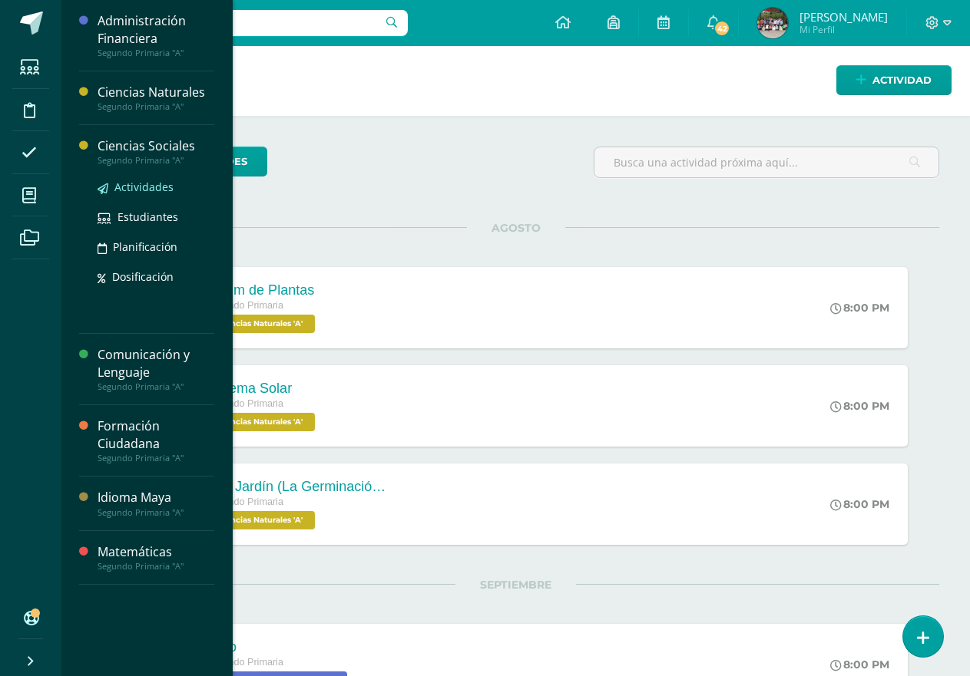
click at [158, 184] on span "Actividades" at bounding box center [143, 187] width 59 height 15
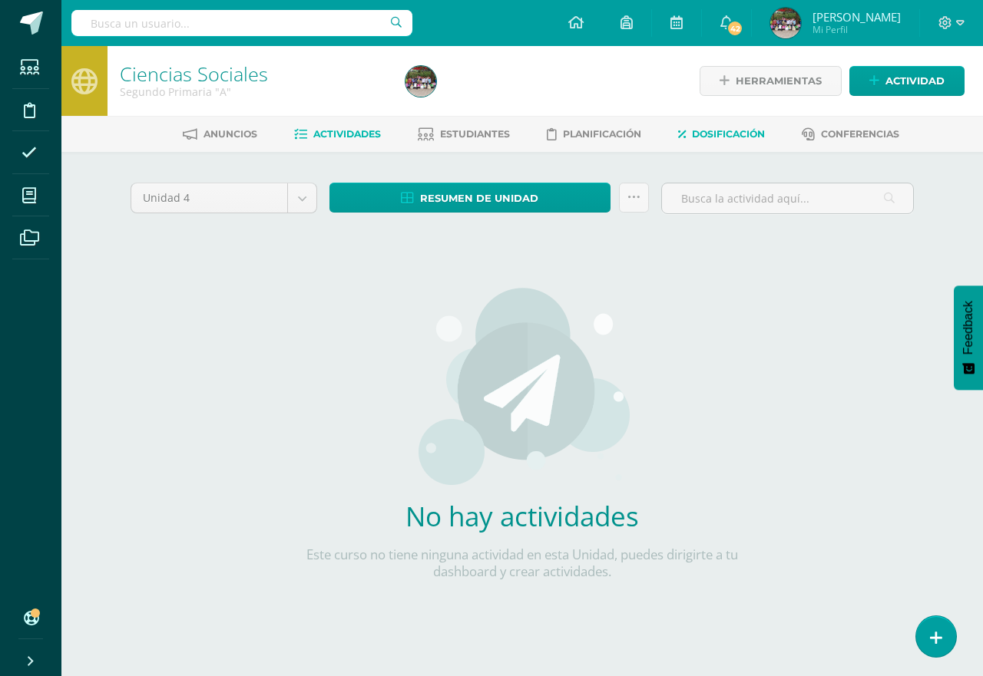
click at [732, 138] on span "Dosificación" at bounding box center [728, 134] width 73 height 12
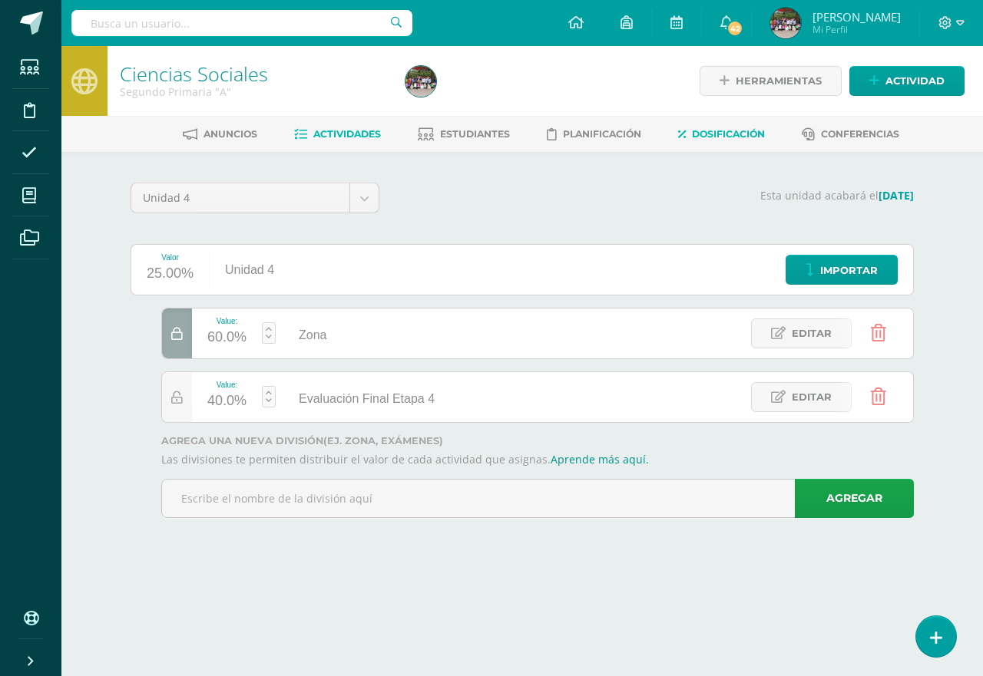
click at [331, 134] on span "Actividades" at bounding box center [347, 134] width 68 height 12
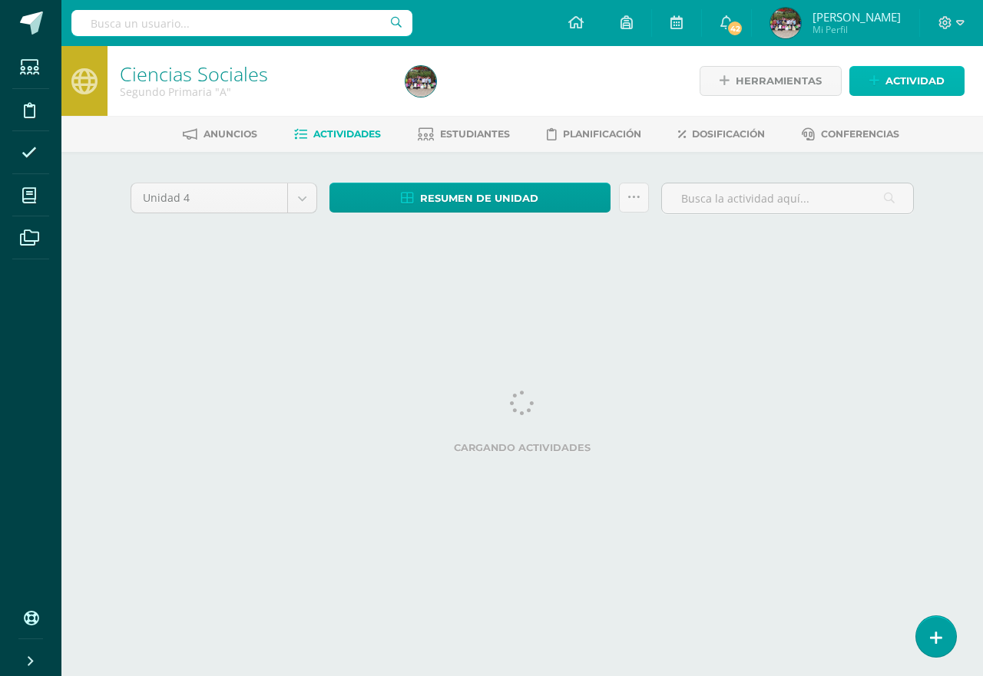
click at [913, 85] on span "Actividad" at bounding box center [914, 81] width 59 height 28
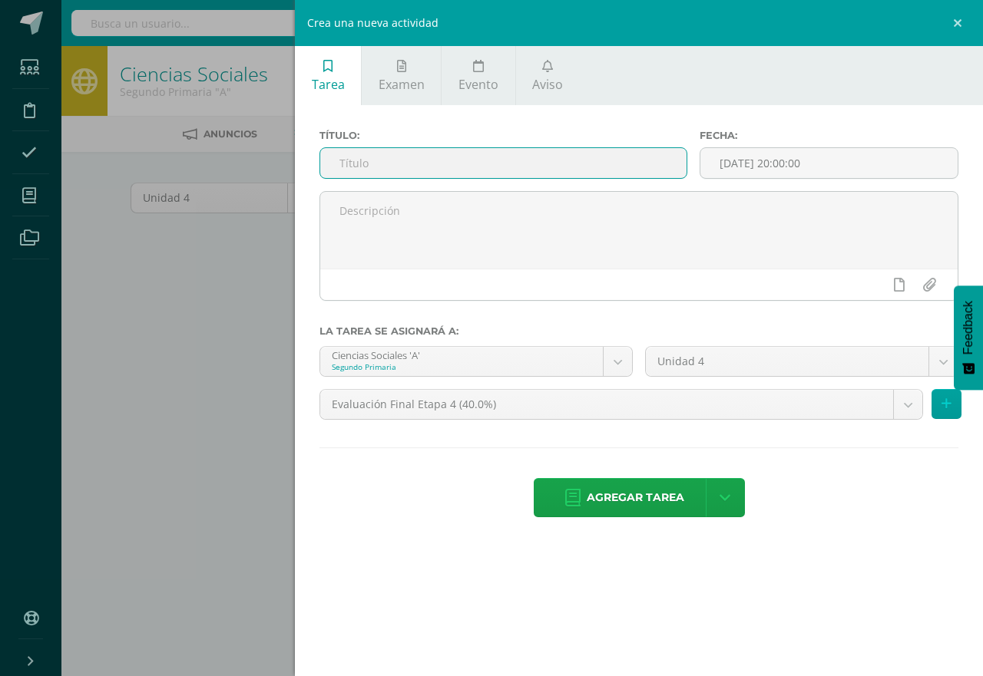
click at [462, 160] on input "text" at bounding box center [503, 163] width 366 height 30
type input "T"
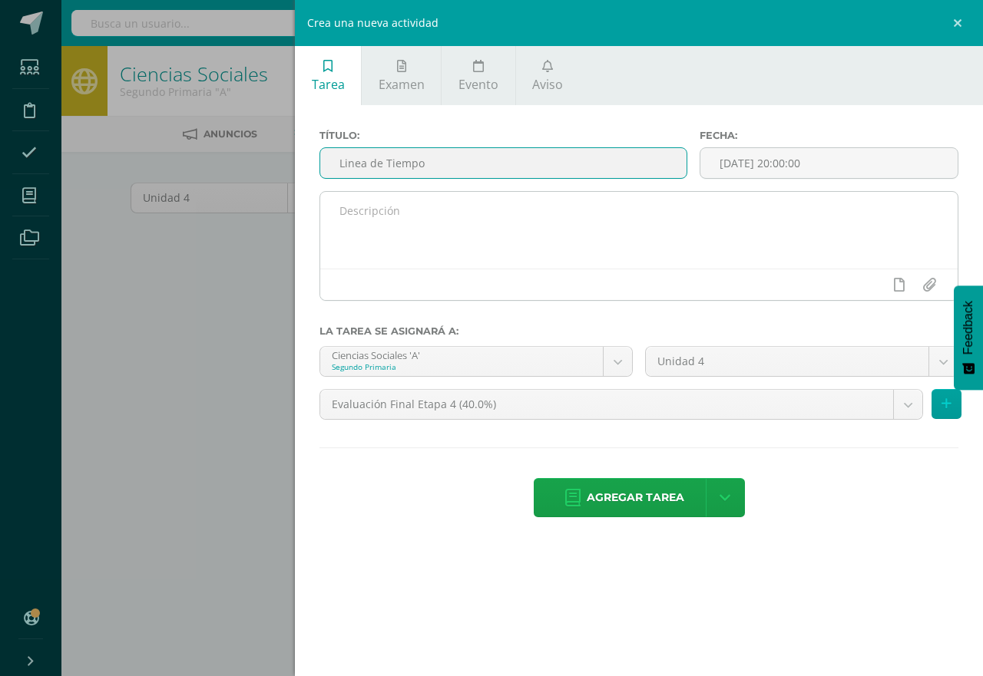
type input "Linea de Tiempo"
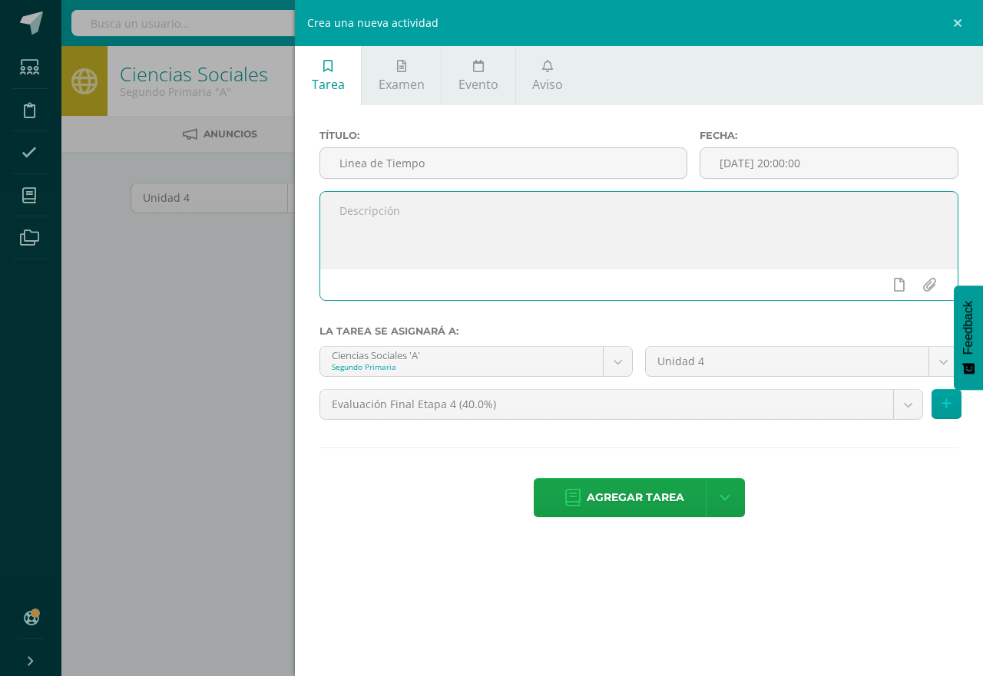
click at [534, 226] on textarea at bounding box center [638, 230] width 637 height 77
type textarea "Realizar una linea de tiempo de manera creativa con el tema de los traslados de…"
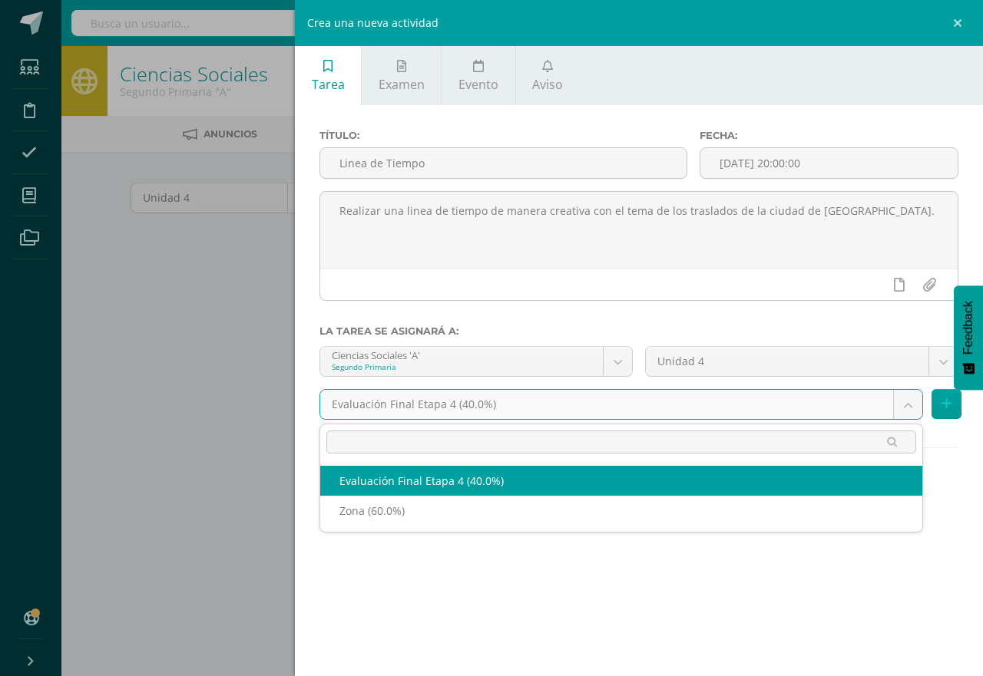
click at [709, 414] on body "Estudiantes Disciplina Asistencia Mis cursos Archivos Soporte Centro de ayuda Ú…" at bounding box center [491, 329] width 983 height 659
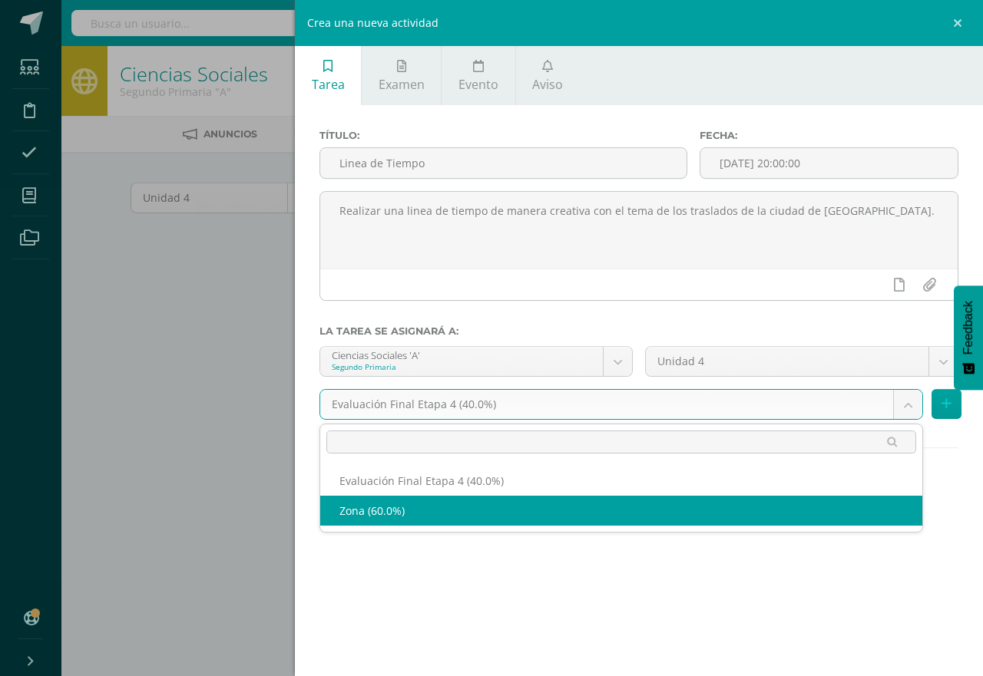
select select "191820"
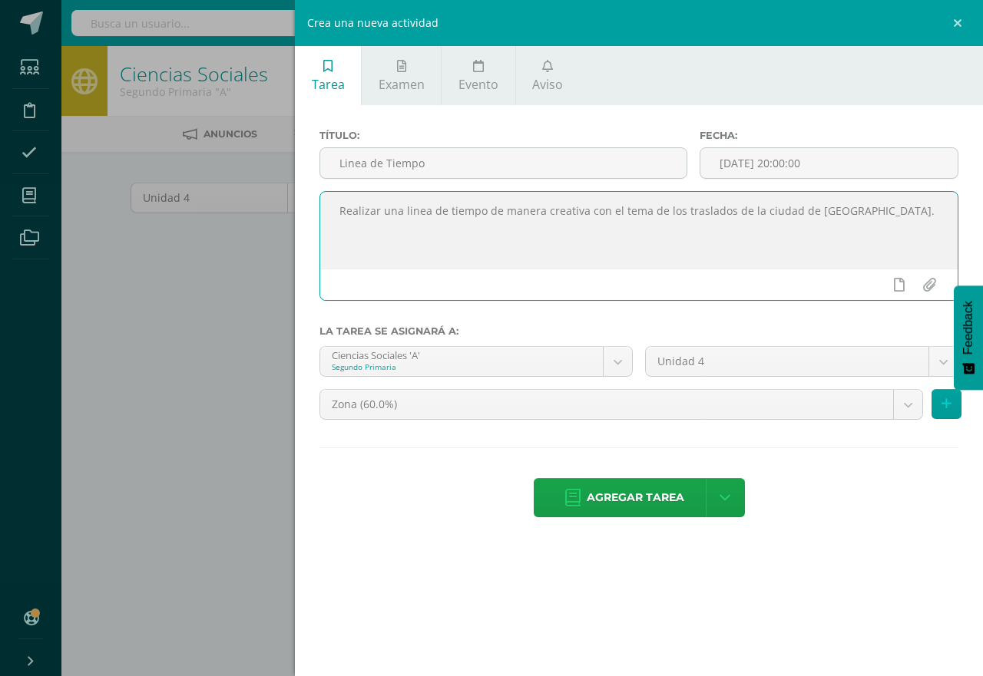
drag, startPoint x: 902, startPoint y: 219, endPoint x: 890, endPoint y: 224, distance: 13.4
click at [893, 223] on textarea "Realizar una linea de tiempo de manera creativa con el tema de los traslados de…" at bounding box center [638, 230] width 637 height 77
type textarea "Realizar una linea de tiempo de manera creativa con el tema de los traslados de…"
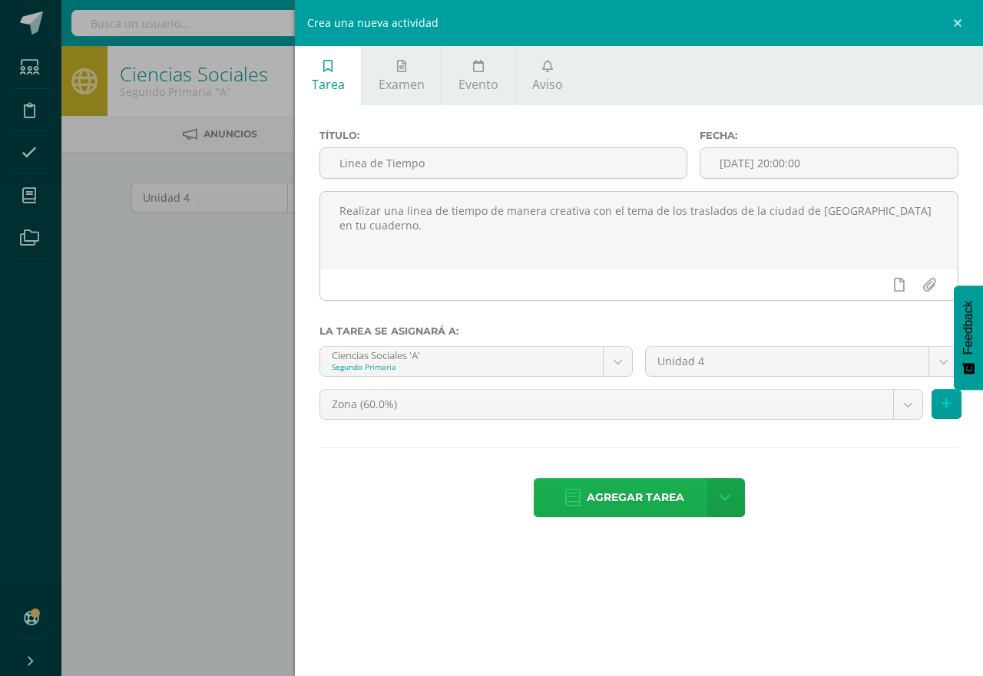
click at [623, 502] on span "Agregar tarea" at bounding box center [635, 498] width 97 height 38
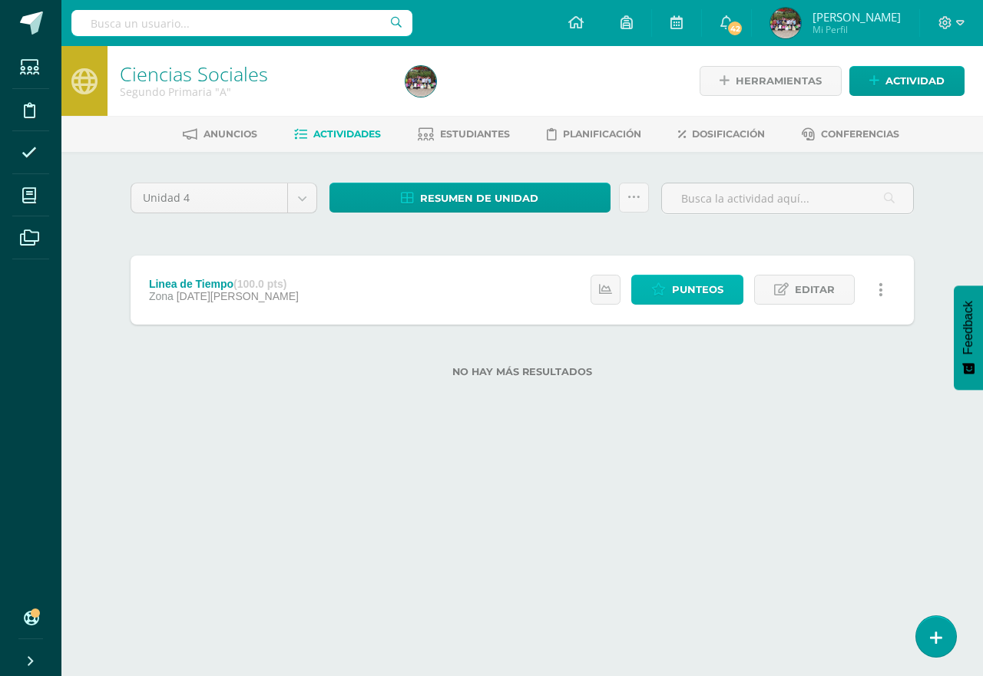
click at [664, 299] on link "Punteos" at bounding box center [687, 290] width 112 height 30
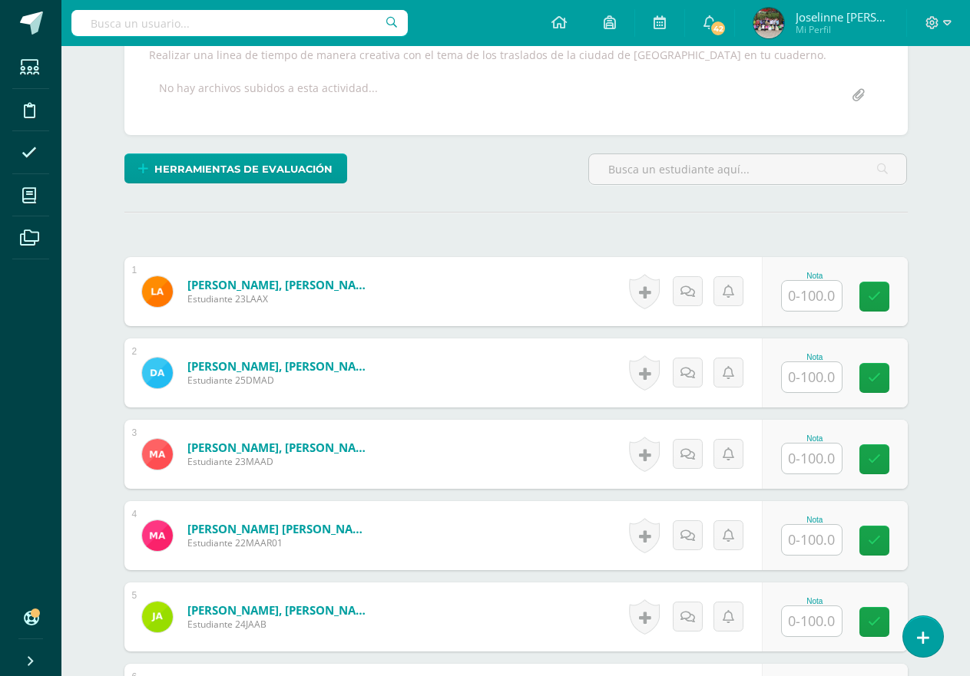
scroll to position [292, 0]
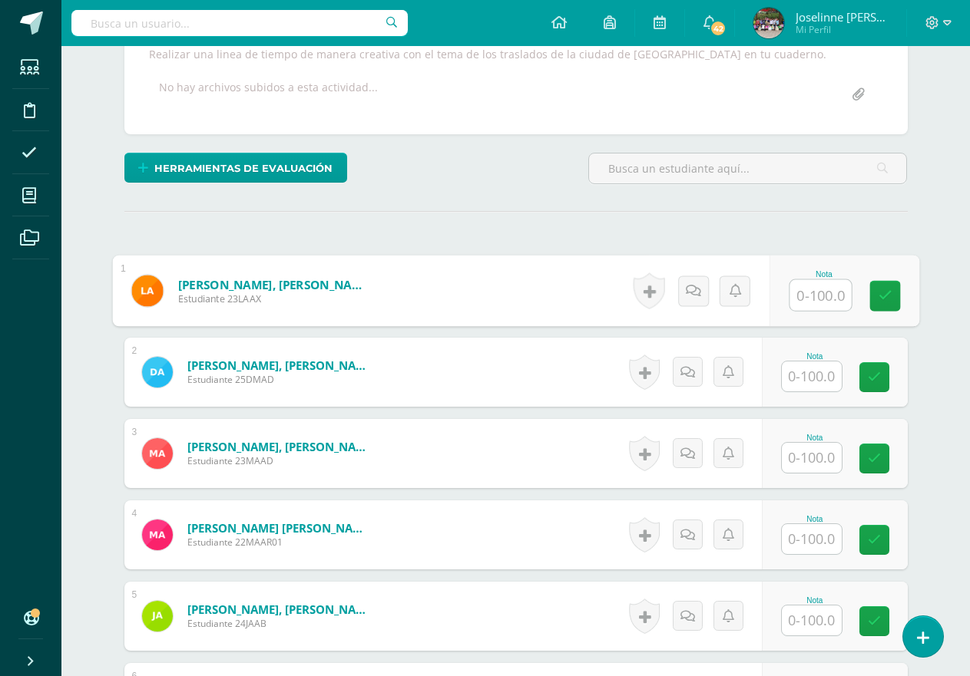
click at [821, 293] on input "text" at bounding box center [819, 295] width 61 height 31
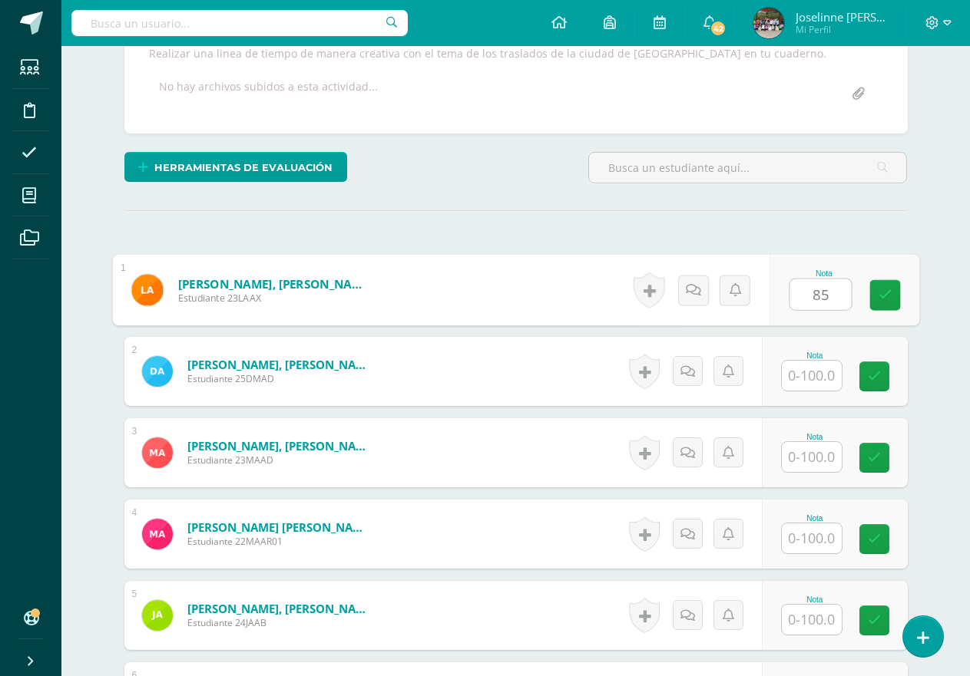
type input "85"
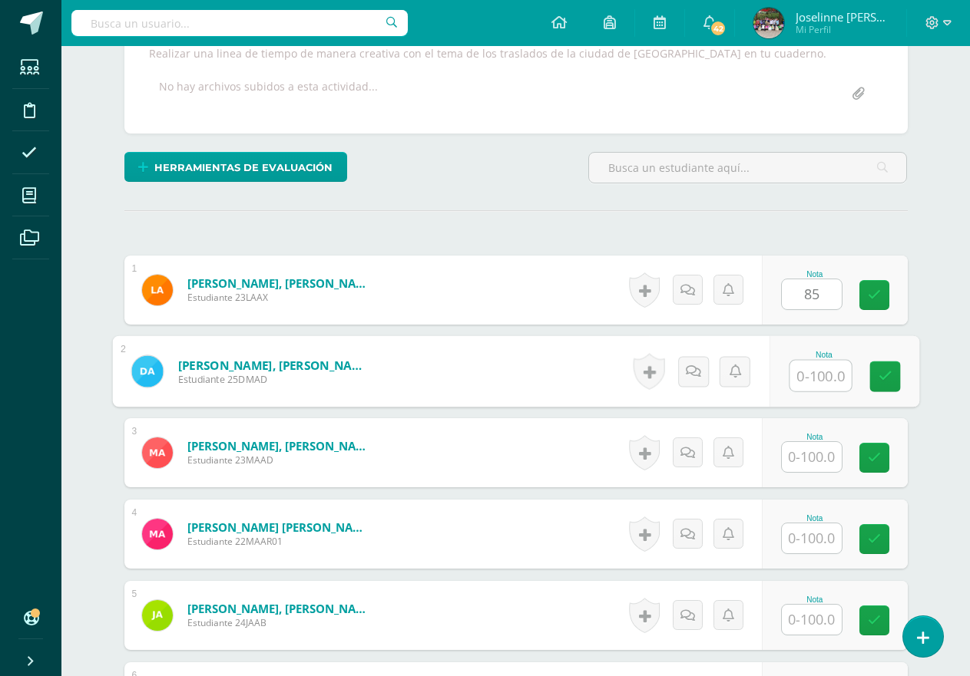
click at [805, 383] on input "text" at bounding box center [819, 376] width 61 height 31
type input "0"
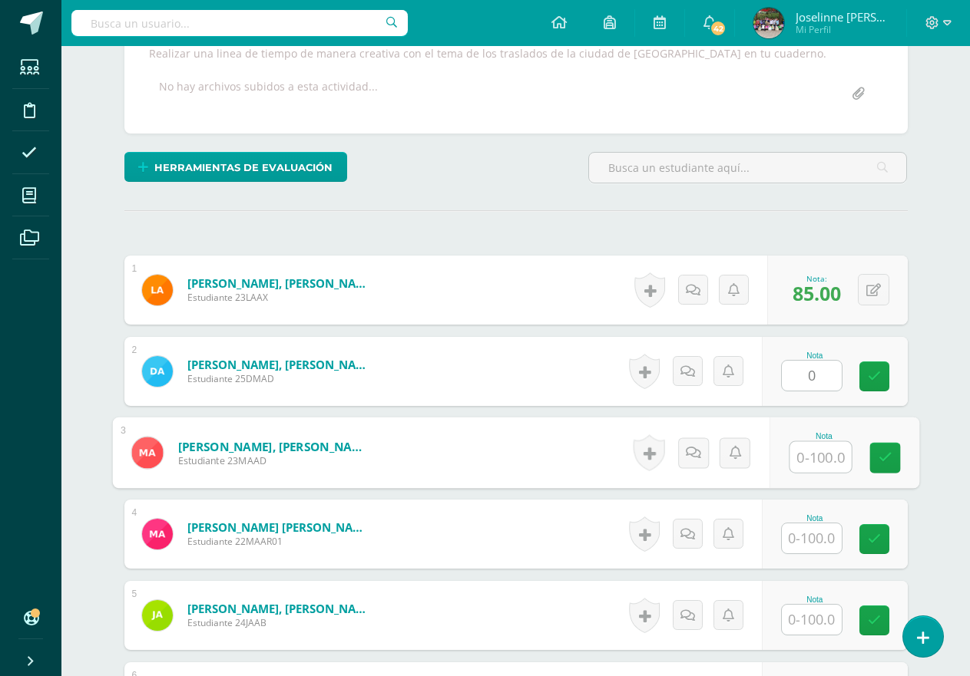
click at [813, 461] on input "text" at bounding box center [819, 457] width 61 height 31
type input "99"
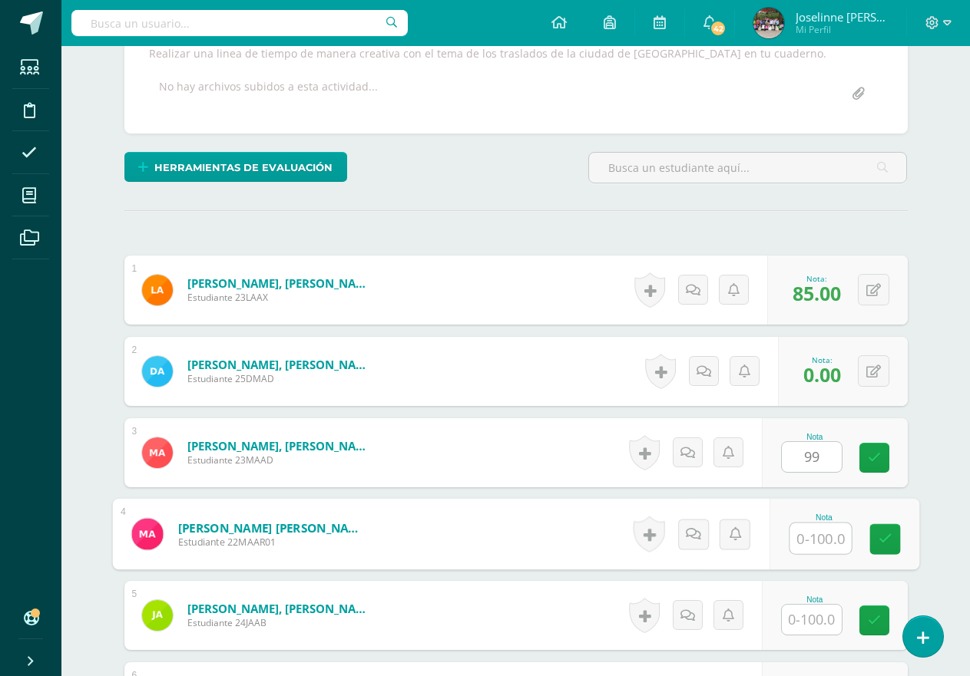
click at [818, 552] on input "text" at bounding box center [819, 539] width 61 height 31
type input "98"
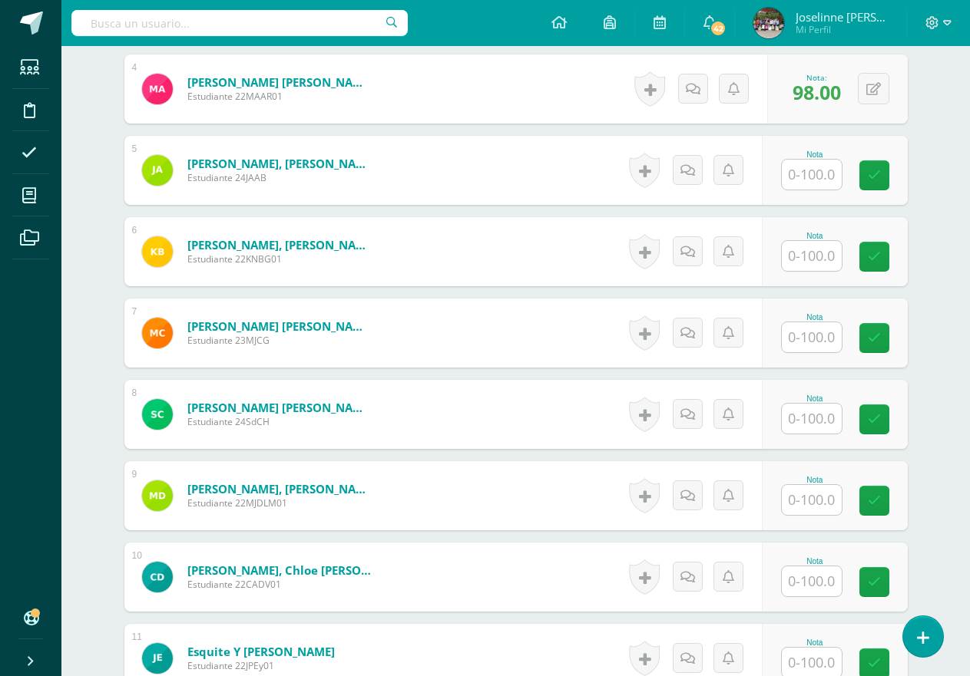
scroll to position [741, 0]
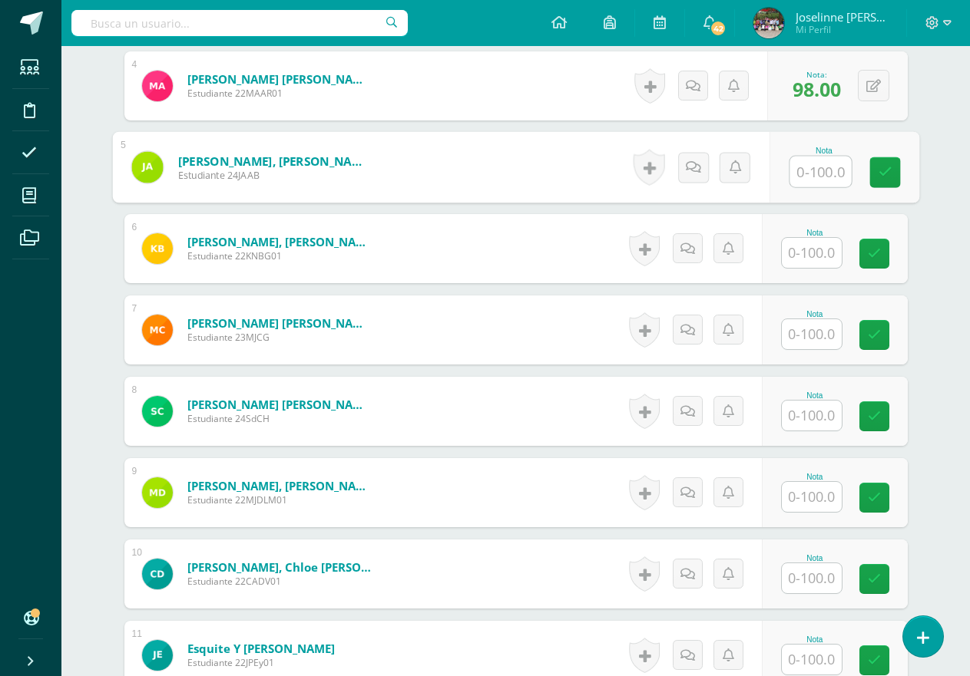
click at [820, 172] on input "text" at bounding box center [819, 172] width 61 height 31
type input "10"
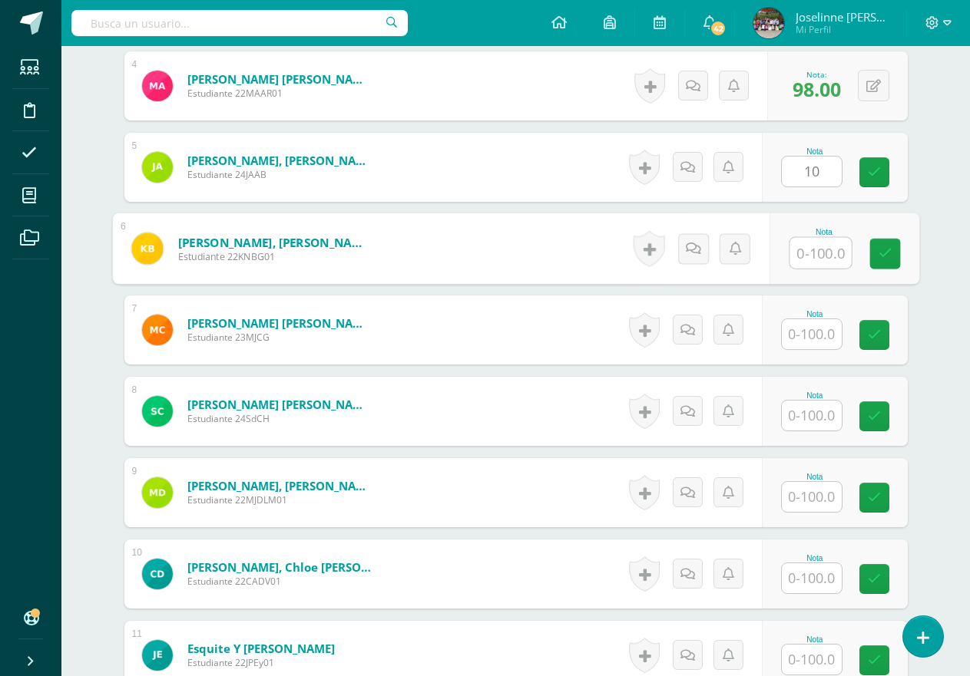
click at [813, 252] on input "text" at bounding box center [819, 253] width 61 height 31
type input "0"
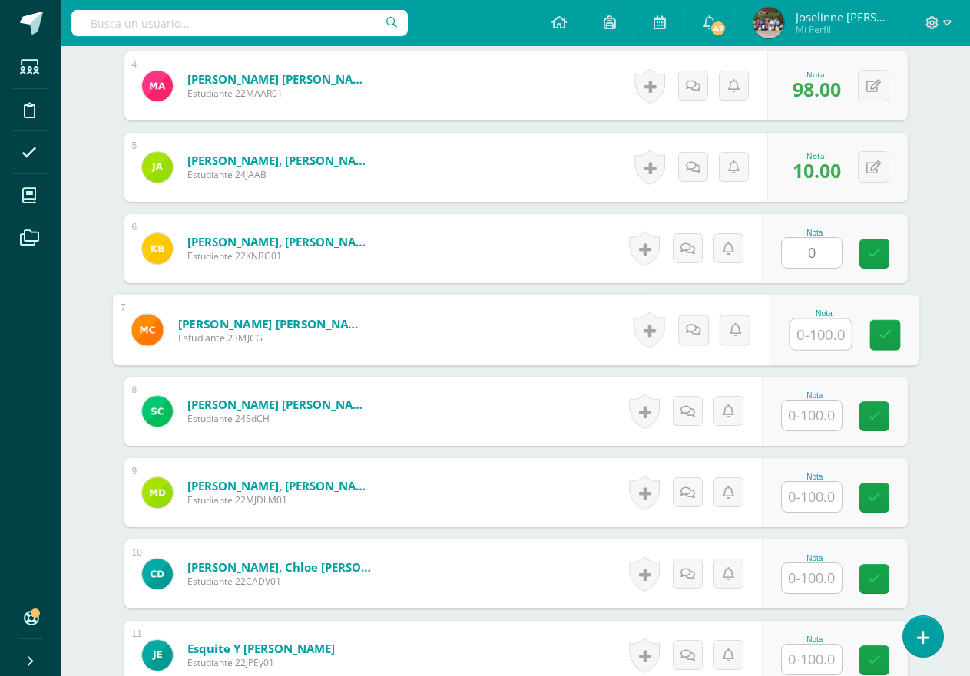
click at [818, 329] on input "text" at bounding box center [819, 334] width 61 height 31
type input "99"
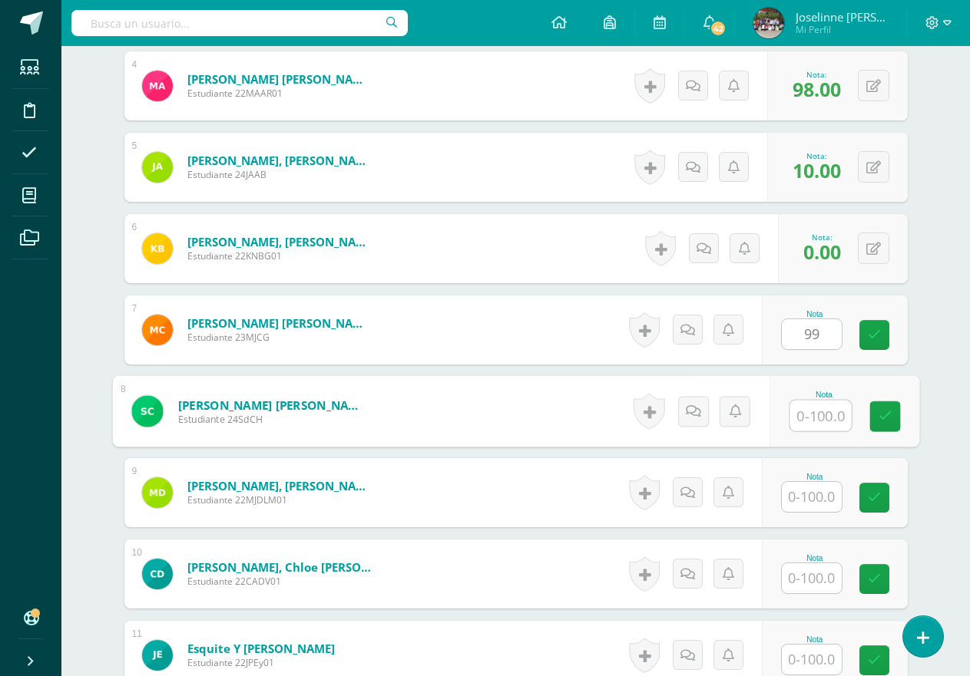
click at [811, 423] on input "text" at bounding box center [819, 416] width 61 height 31
type input "98"
click at [816, 497] on input "text" at bounding box center [811, 497] width 60 height 30
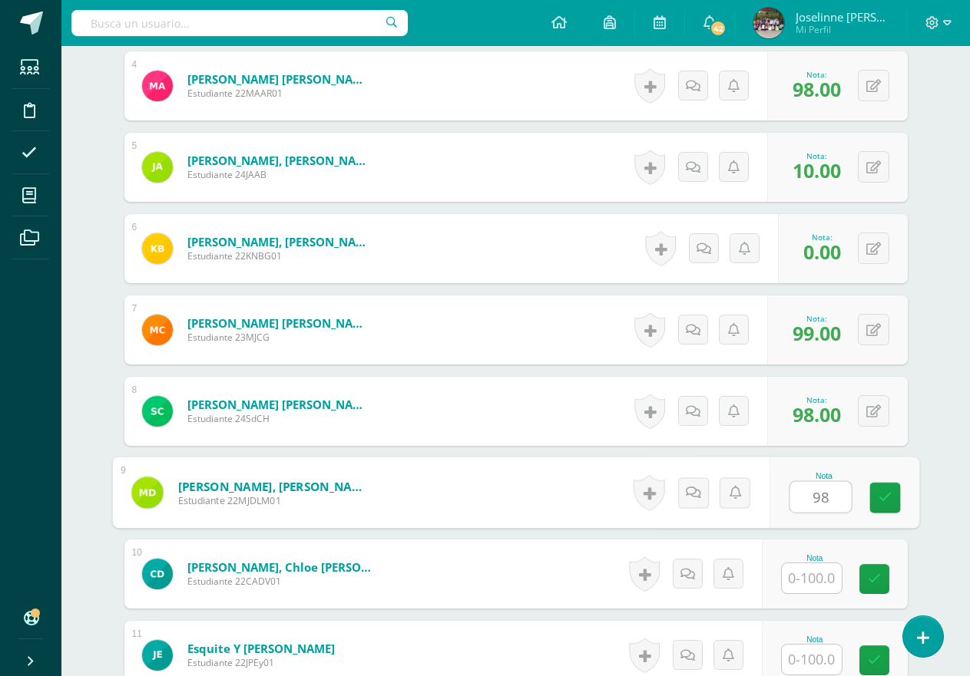
type input "98"
click at [814, 582] on input "text" at bounding box center [811, 578] width 60 height 30
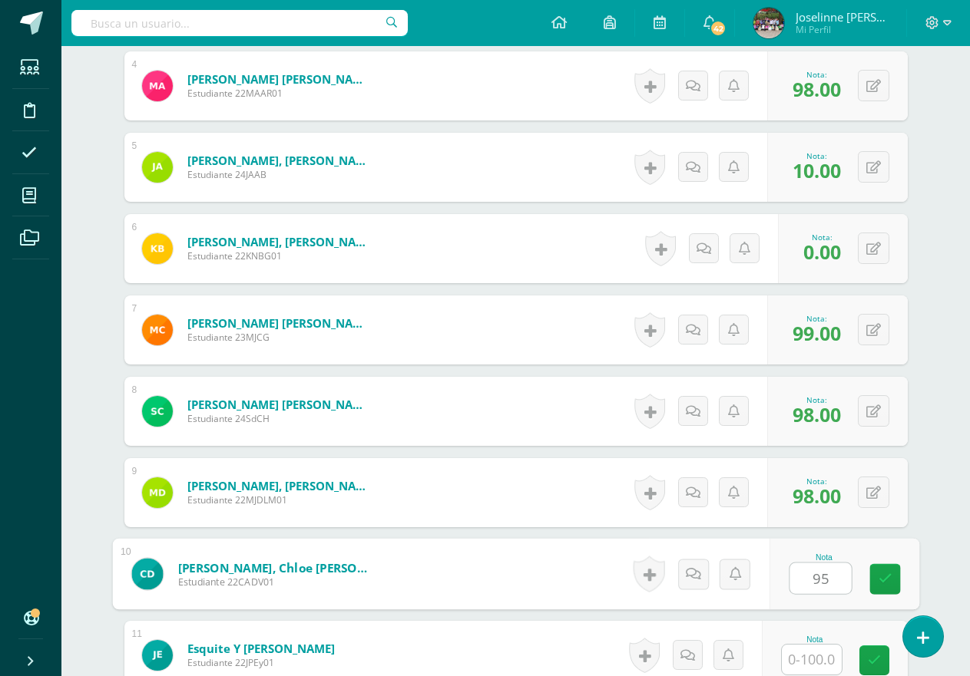
type input "95"
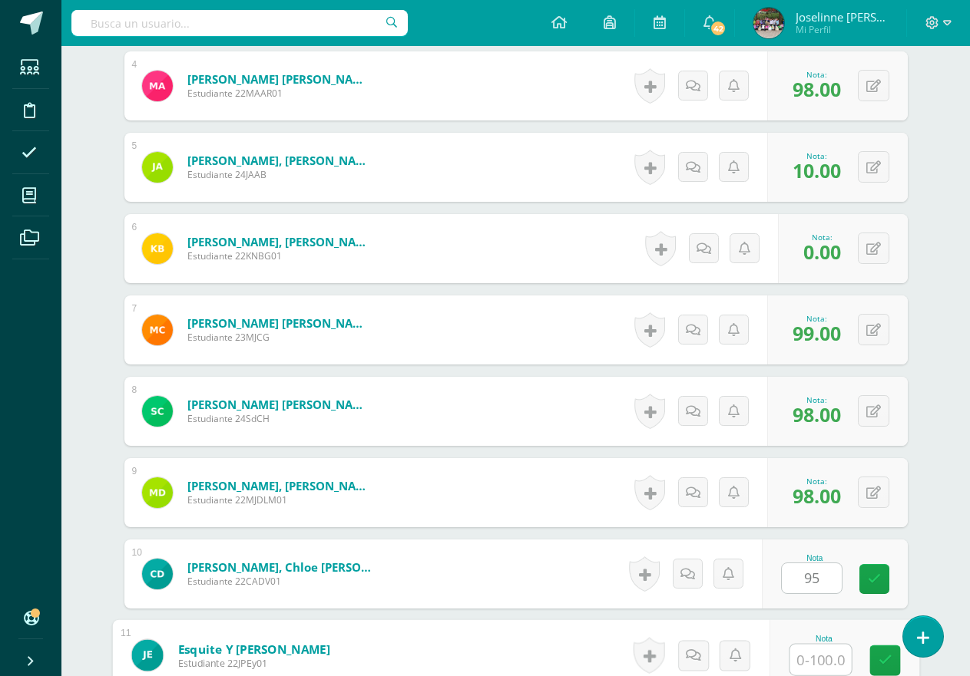
click at [817, 672] on input "text" at bounding box center [819, 660] width 61 height 31
type input "95"
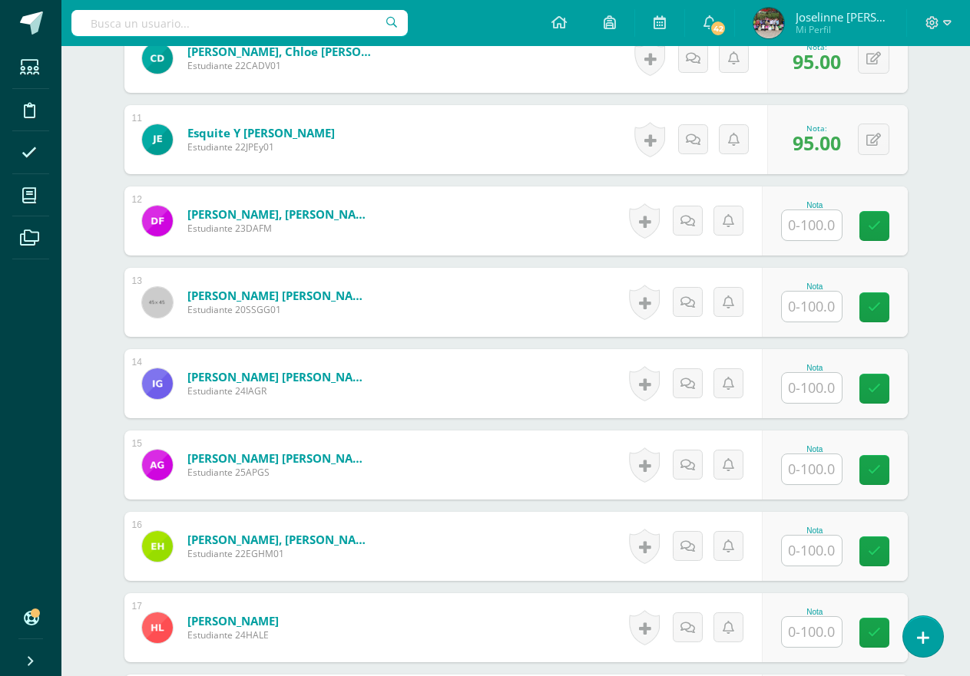
scroll to position [1281, 0]
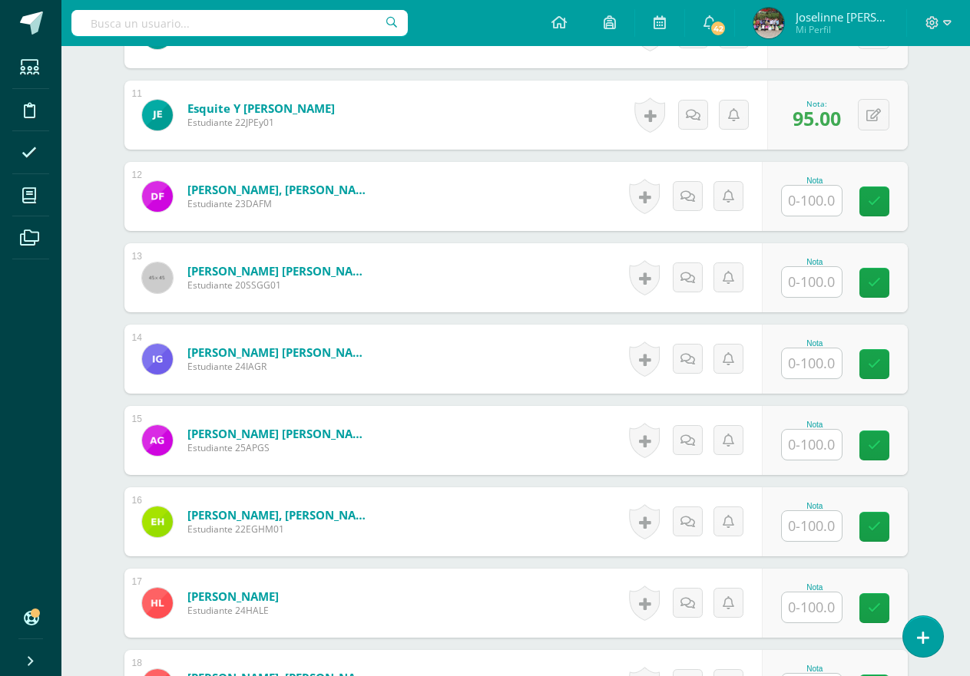
click at [813, 290] on input "text" at bounding box center [811, 282] width 60 height 30
type input "95"
click at [822, 373] on input "text" at bounding box center [811, 364] width 60 height 30
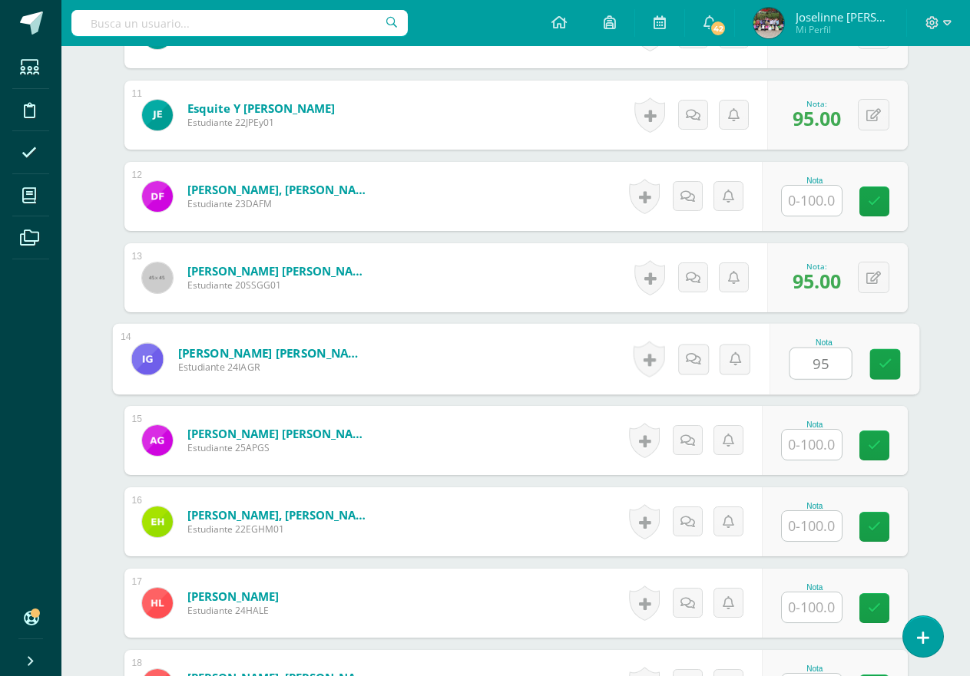
type input "95"
click at [823, 448] on input "text" at bounding box center [811, 445] width 60 height 30
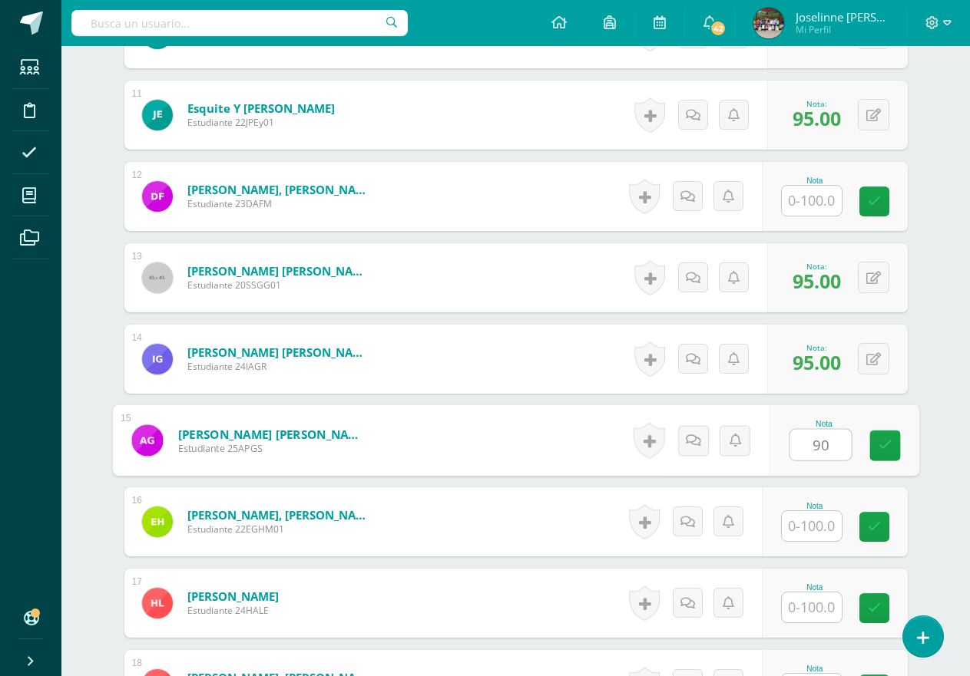
type input "90"
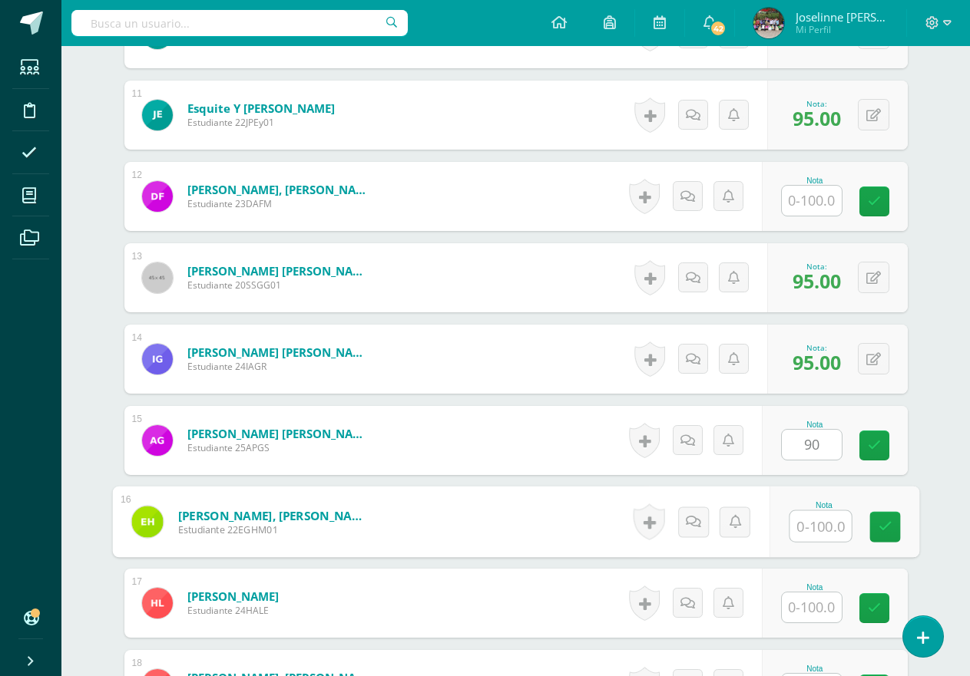
click at [825, 532] on input "text" at bounding box center [819, 526] width 61 height 31
type input "80"
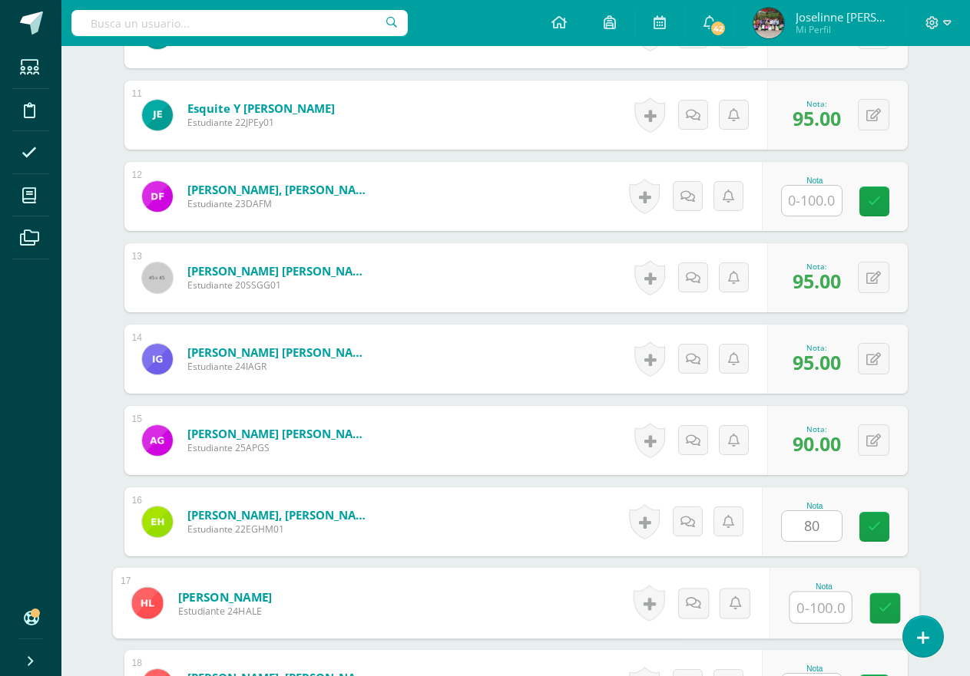
click at [805, 609] on input "text" at bounding box center [819, 608] width 61 height 31
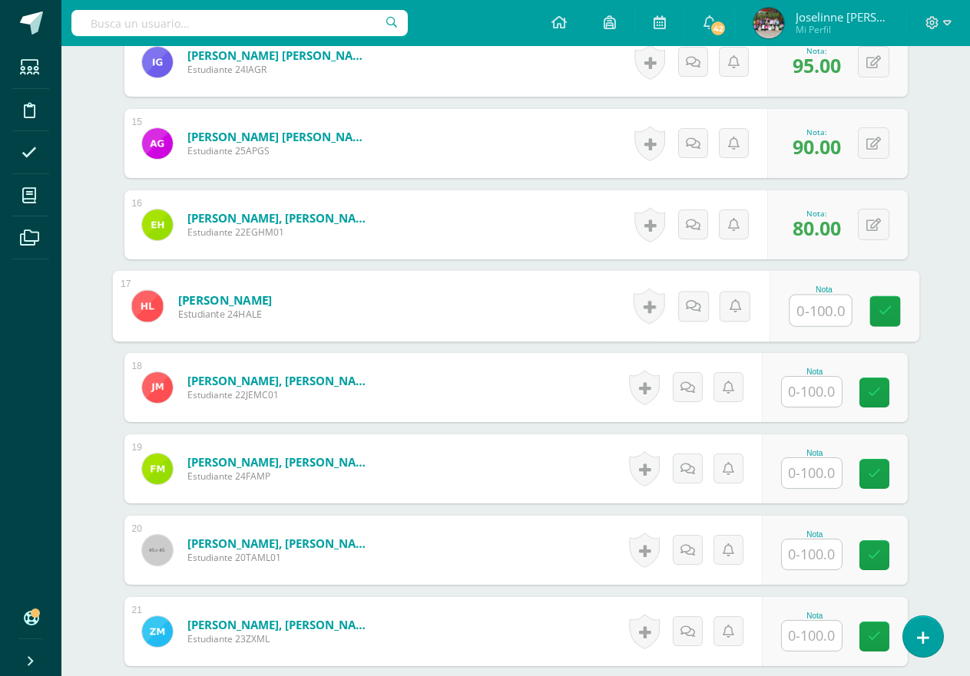
scroll to position [1582, 0]
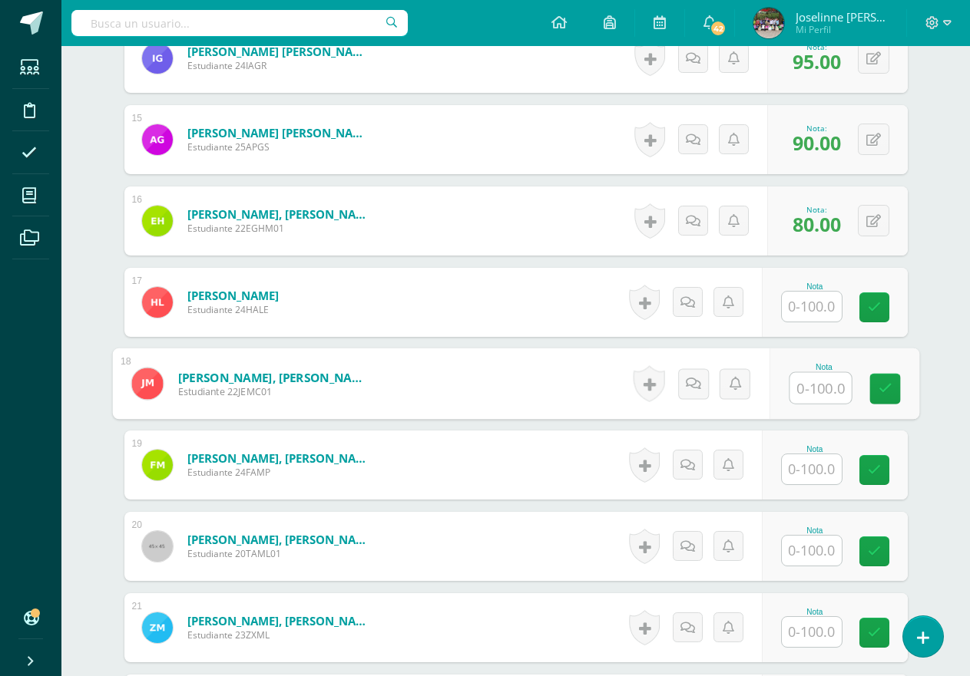
click at [815, 385] on input "text" at bounding box center [819, 388] width 61 height 31
type input "80"
click at [817, 474] on input "text" at bounding box center [811, 469] width 60 height 30
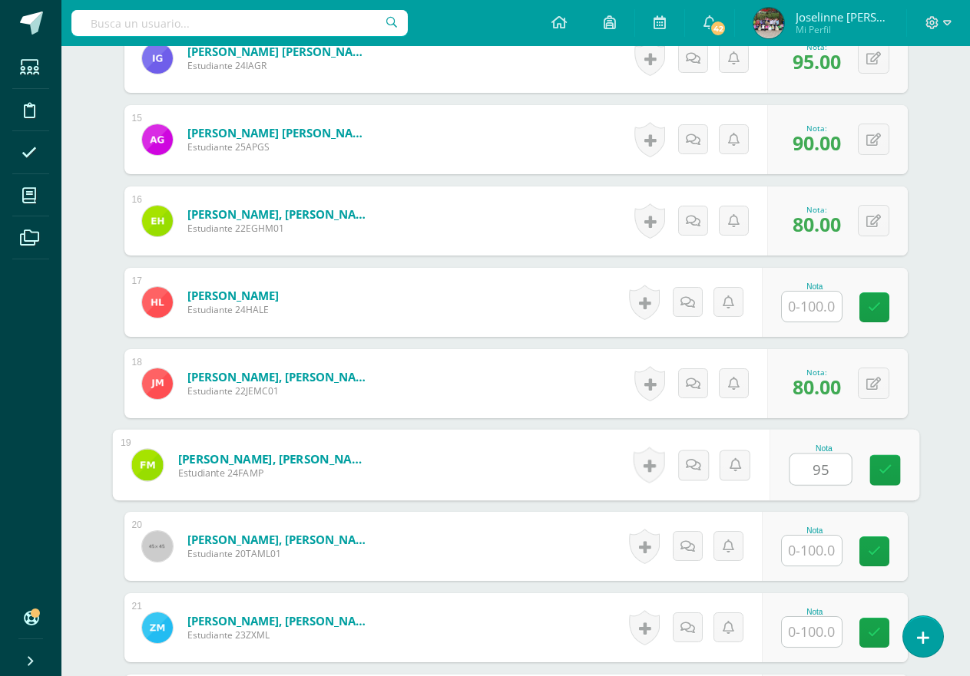
type input "95"
click at [818, 555] on input "text" at bounding box center [811, 551] width 60 height 30
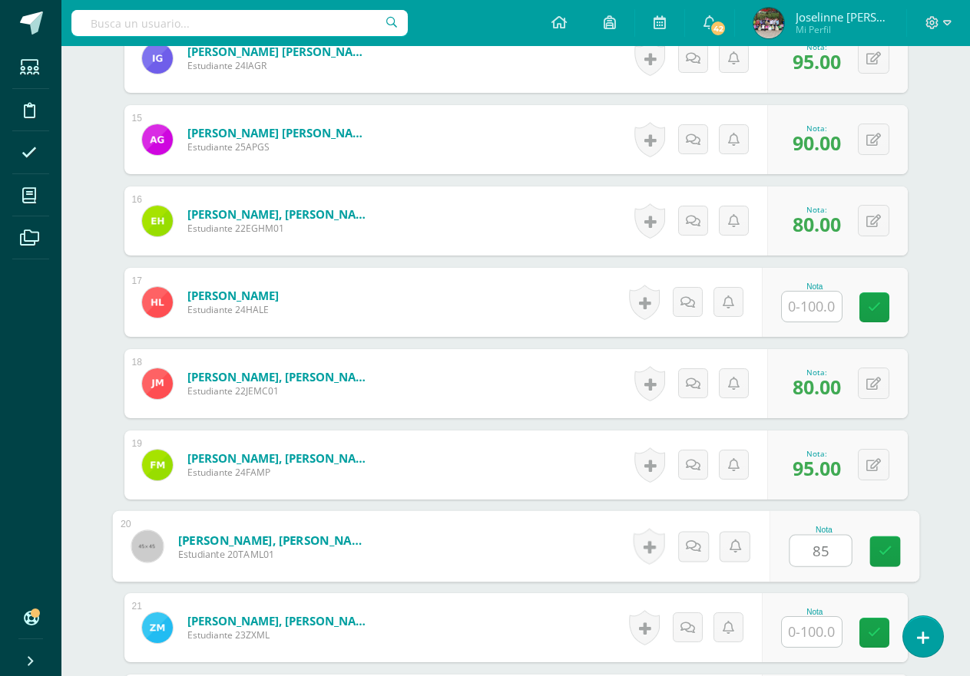
type input "85"
click at [813, 646] on input "text" at bounding box center [811, 632] width 60 height 30
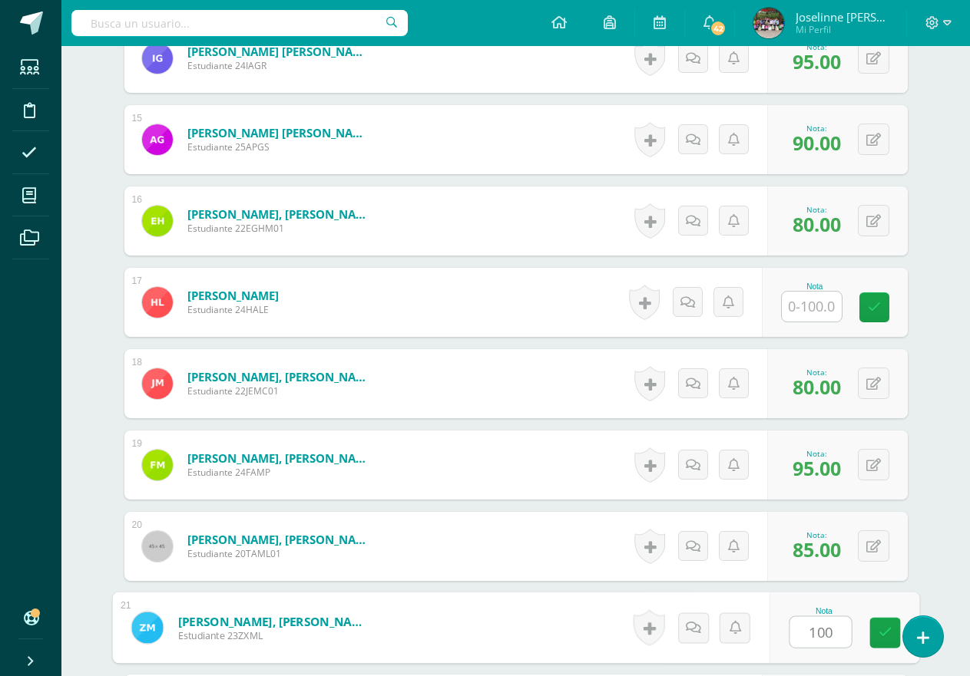
type input "100"
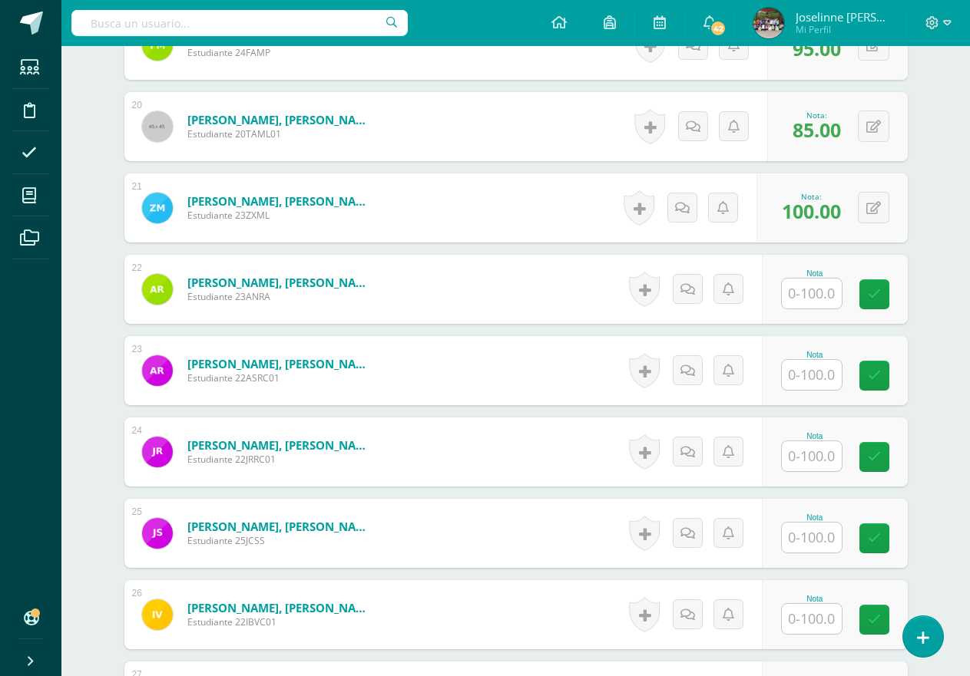
scroll to position [1984, 0]
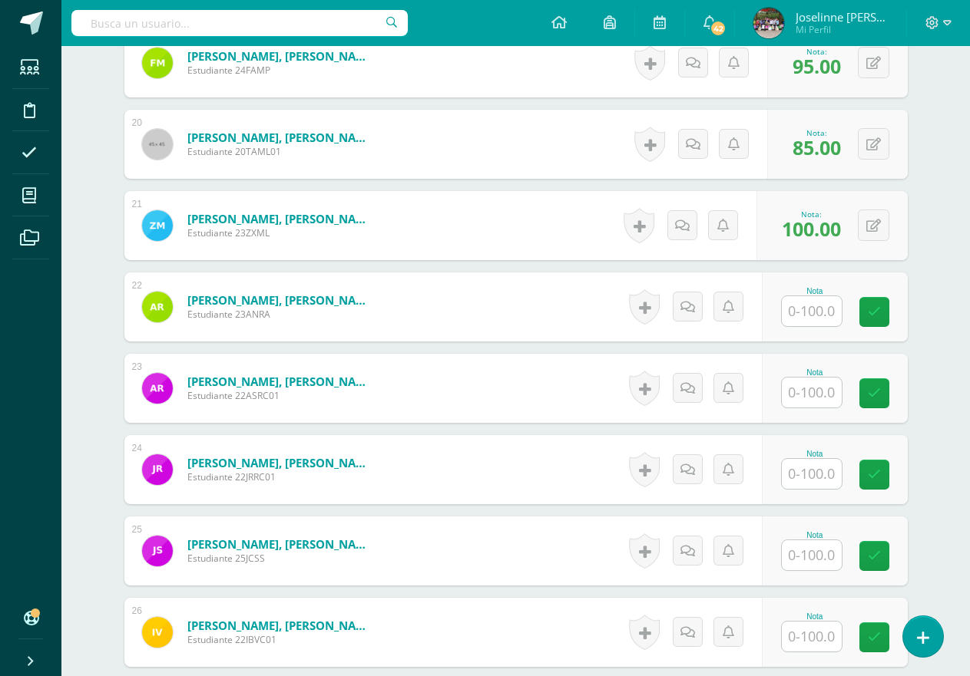
click at [812, 318] on input "text" at bounding box center [811, 311] width 60 height 30
type input "0"
click at [822, 396] on input "text" at bounding box center [819, 393] width 61 height 31
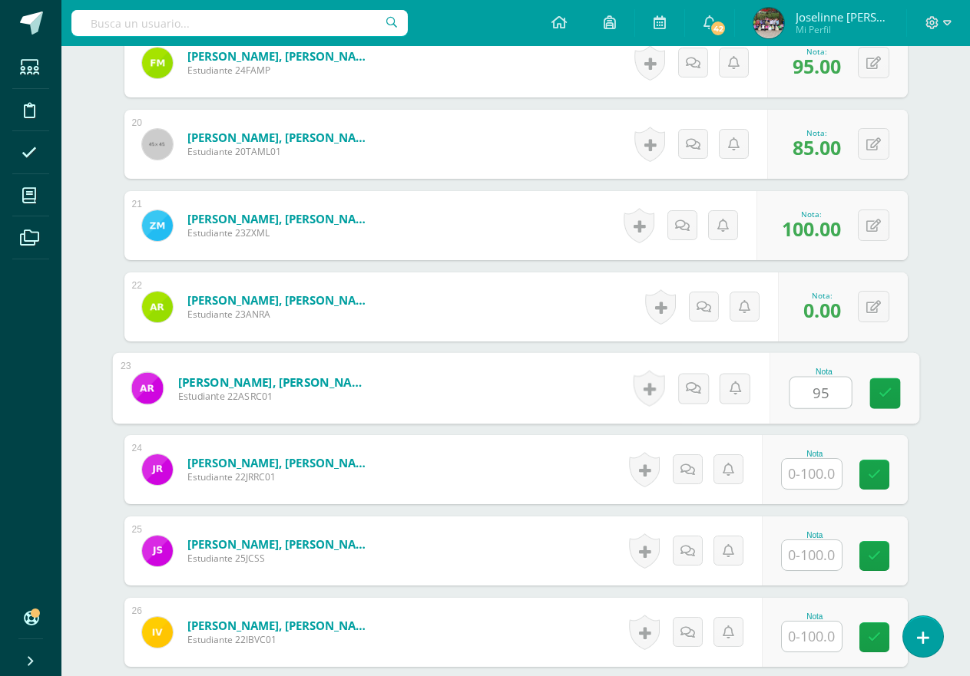
type input "95"
click at [810, 474] on input "text" at bounding box center [811, 474] width 60 height 30
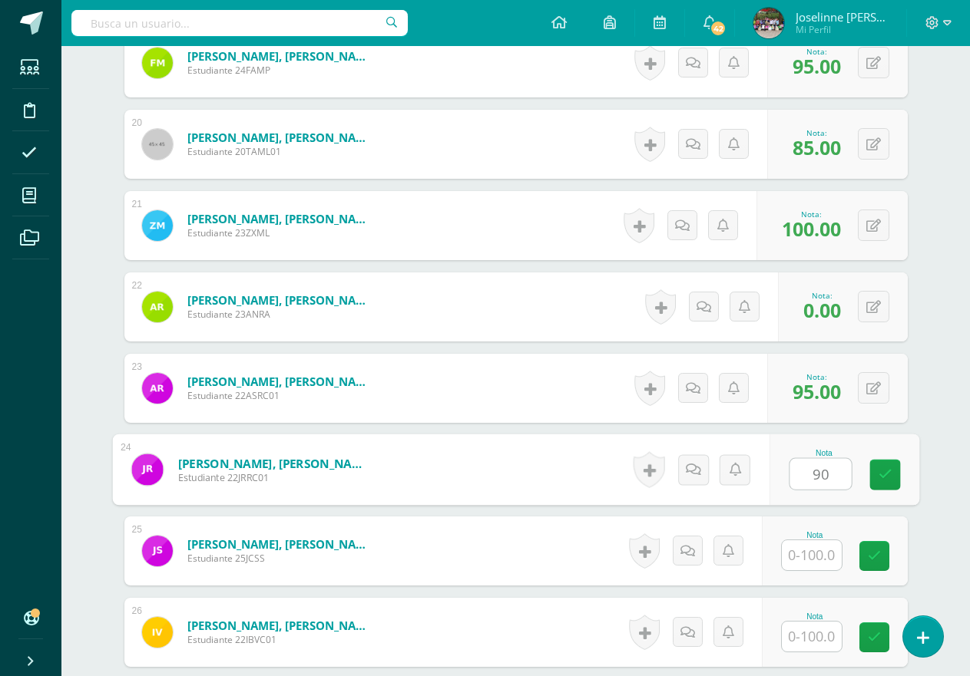
type input "90"
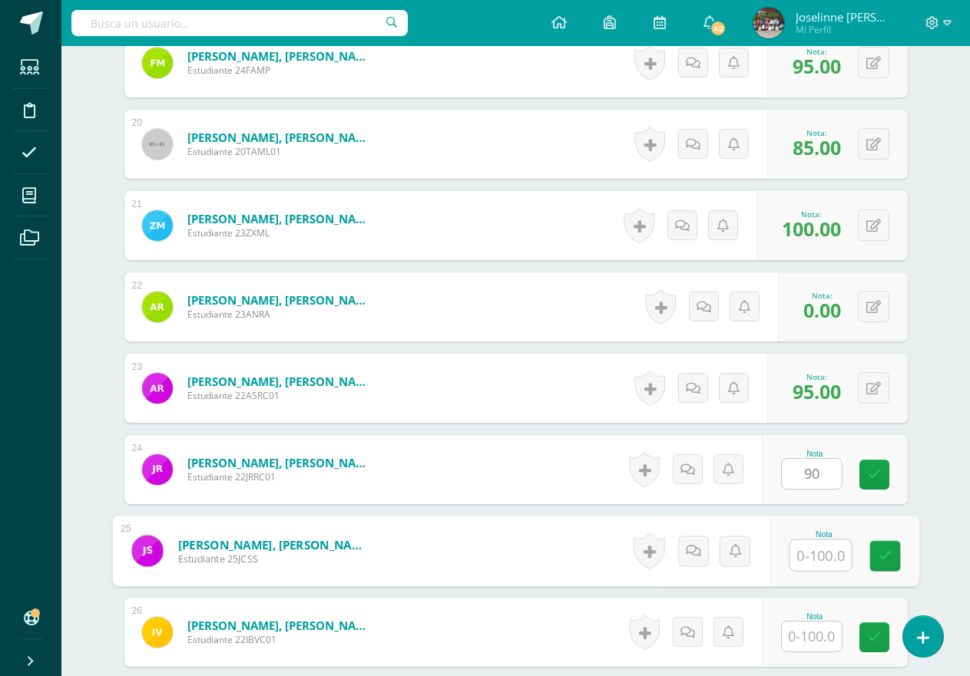
click at [821, 558] on input "text" at bounding box center [819, 555] width 61 height 31
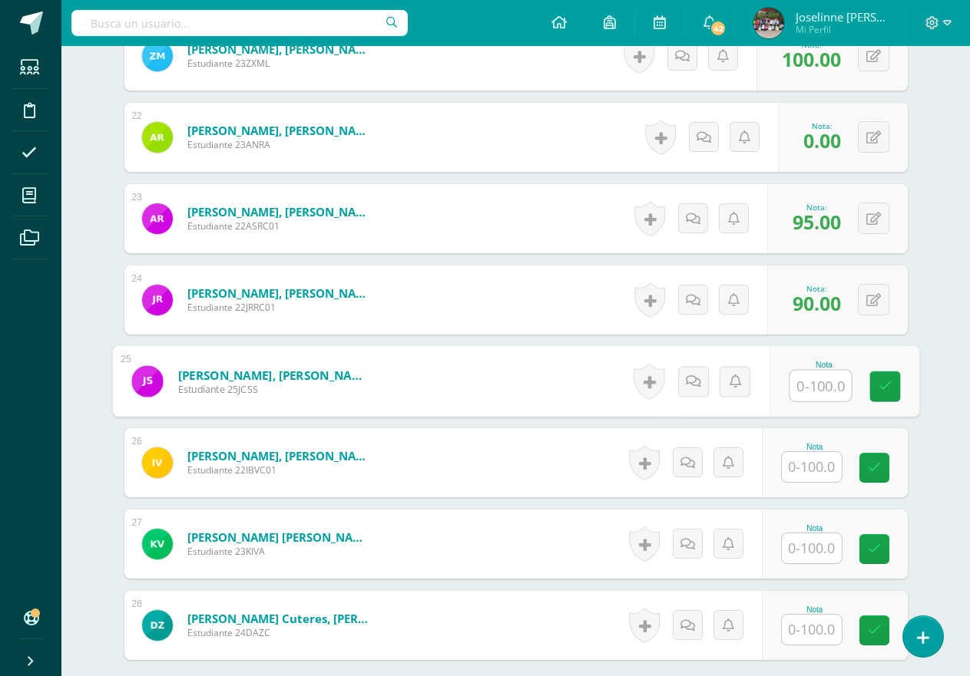
scroll to position [2186, 0]
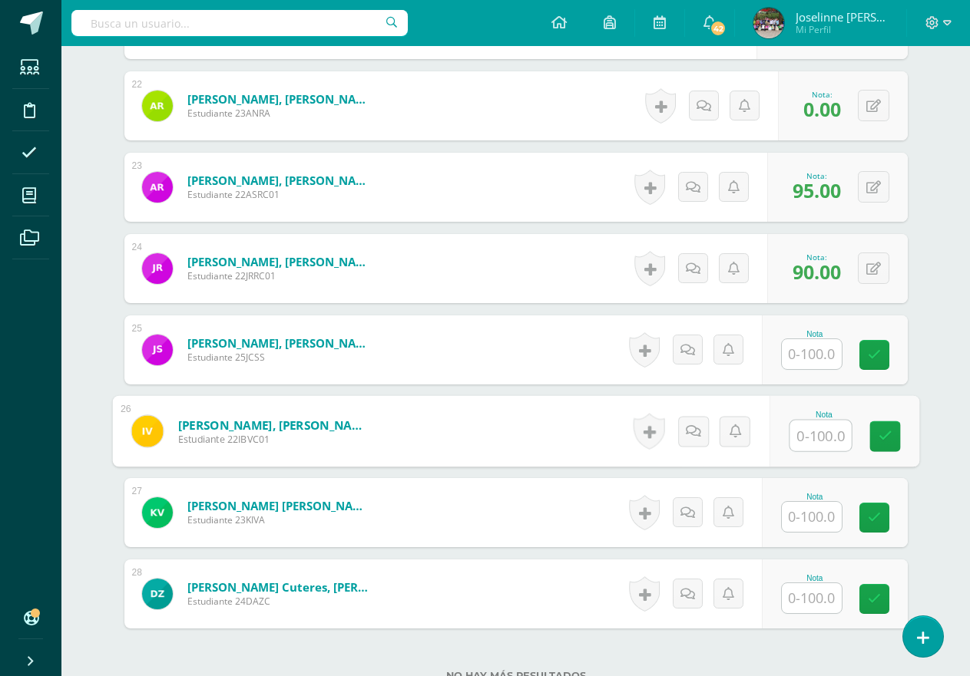
click at [811, 441] on input "text" at bounding box center [819, 436] width 61 height 31
click at [821, 360] on input "text" at bounding box center [811, 354] width 60 height 30
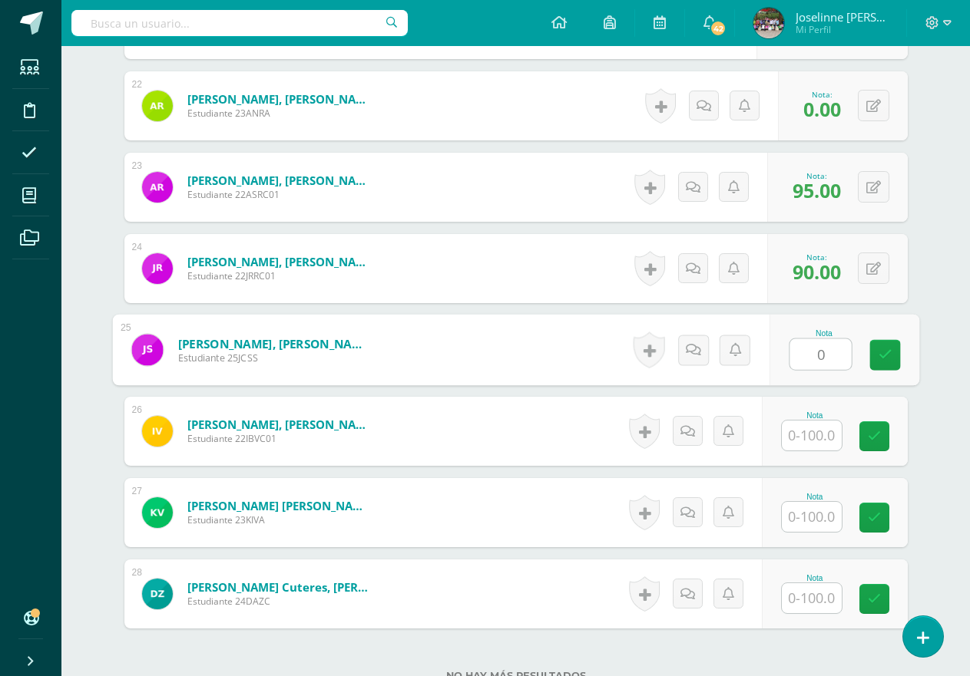
type input "0"
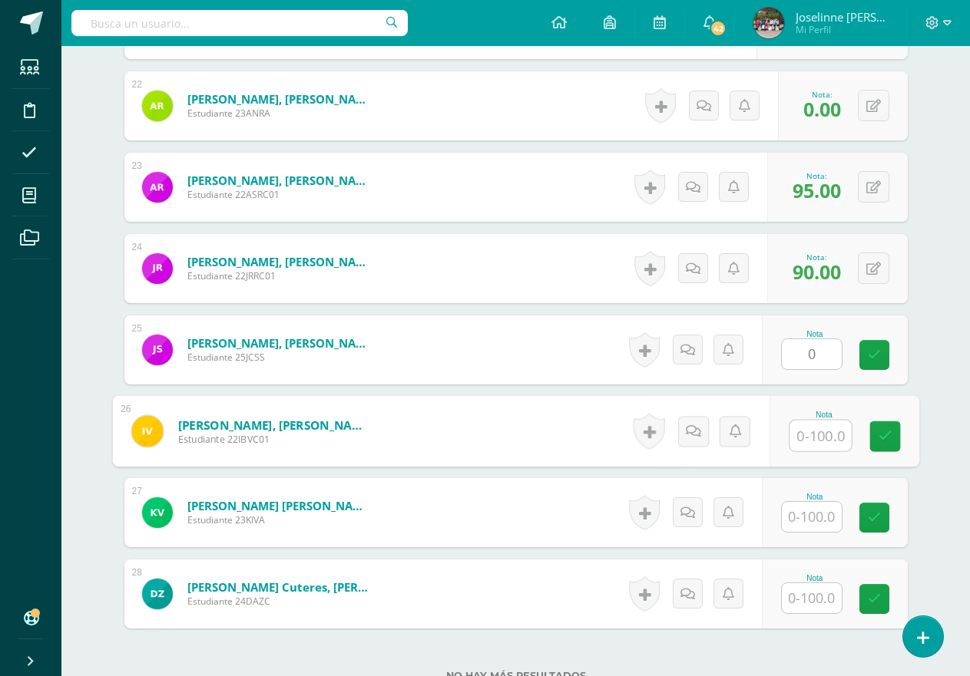
click at [814, 431] on input "text" at bounding box center [819, 436] width 61 height 31
type input "90"
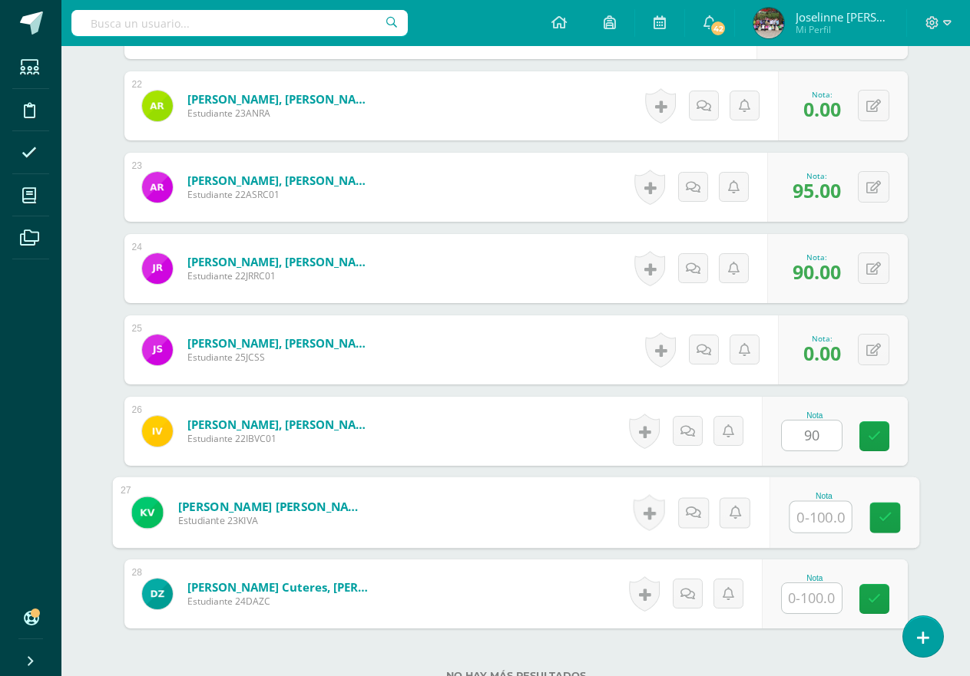
click at [813, 516] on input "text" at bounding box center [819, 517] width 61 height 31
type input "98"
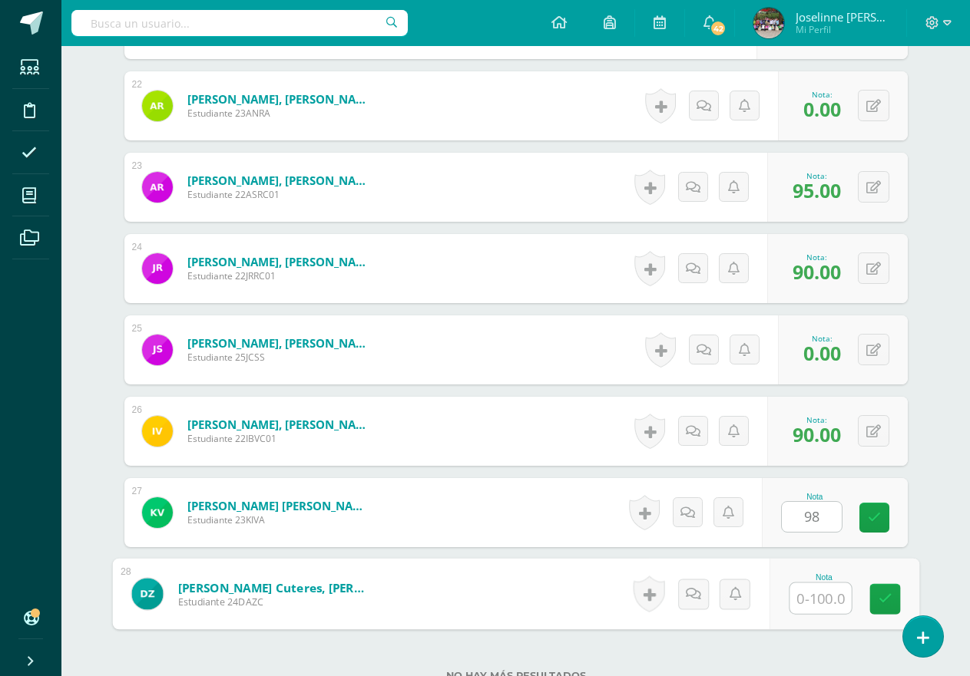
click at [807, 597] on input "text" at bounding box center [819, 598] width 61 height 31
type input "80"
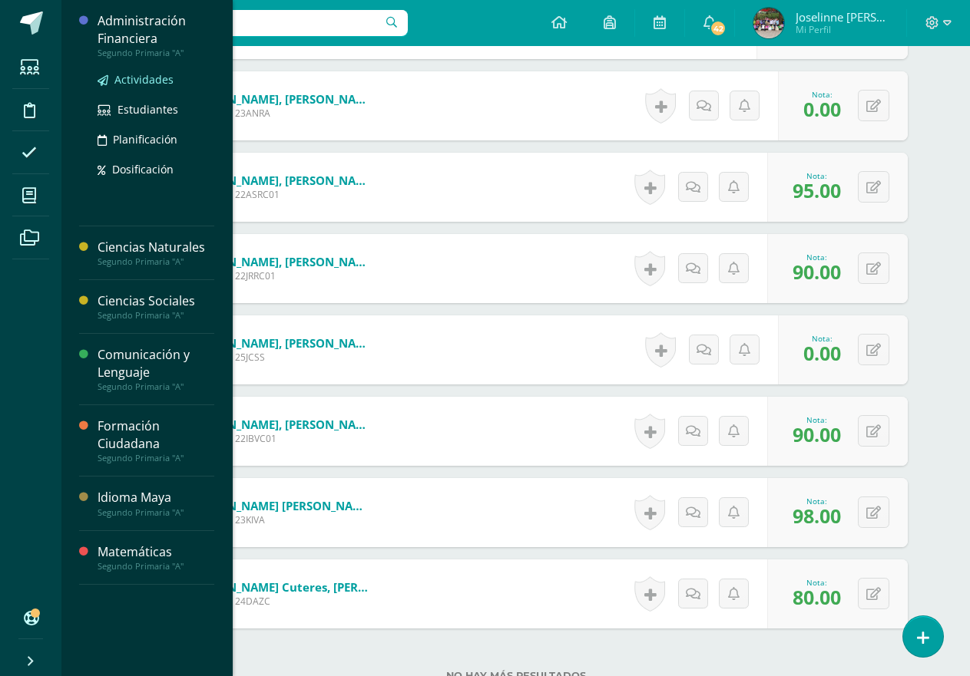
click at [128, 81] on span "Actividades" at bounding box center [143, 79] width 59 height 15
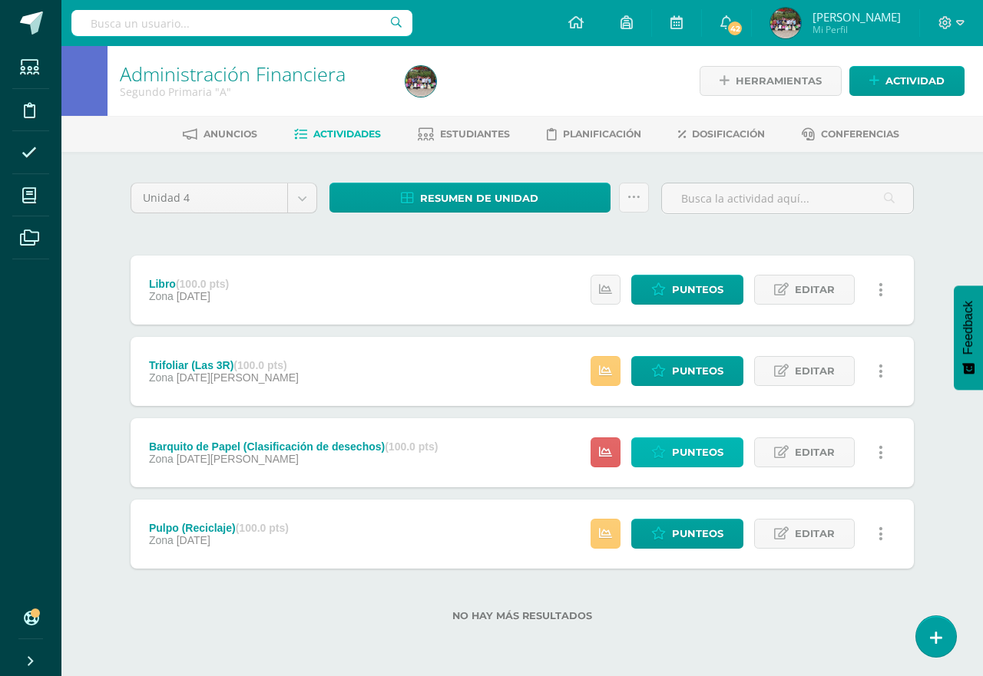
click at [682, 452] on span "Punteos" at bounding box center [697, 452] width 51 height 28
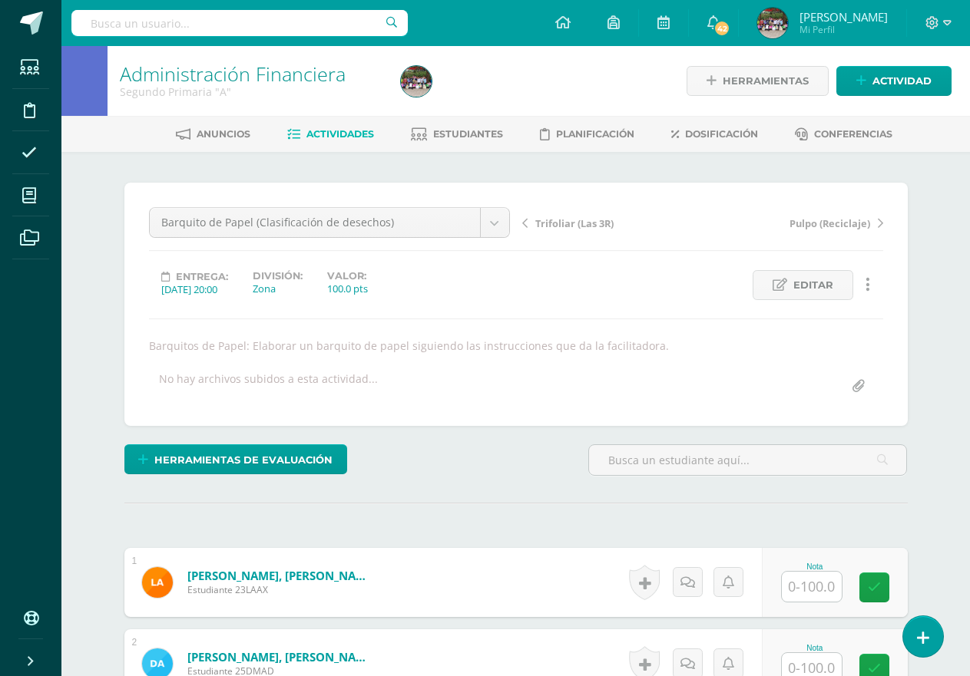
scroll to position [1, 0]
click at [526, 222] on icon at bounding box center [524, 222] width 5 height 11
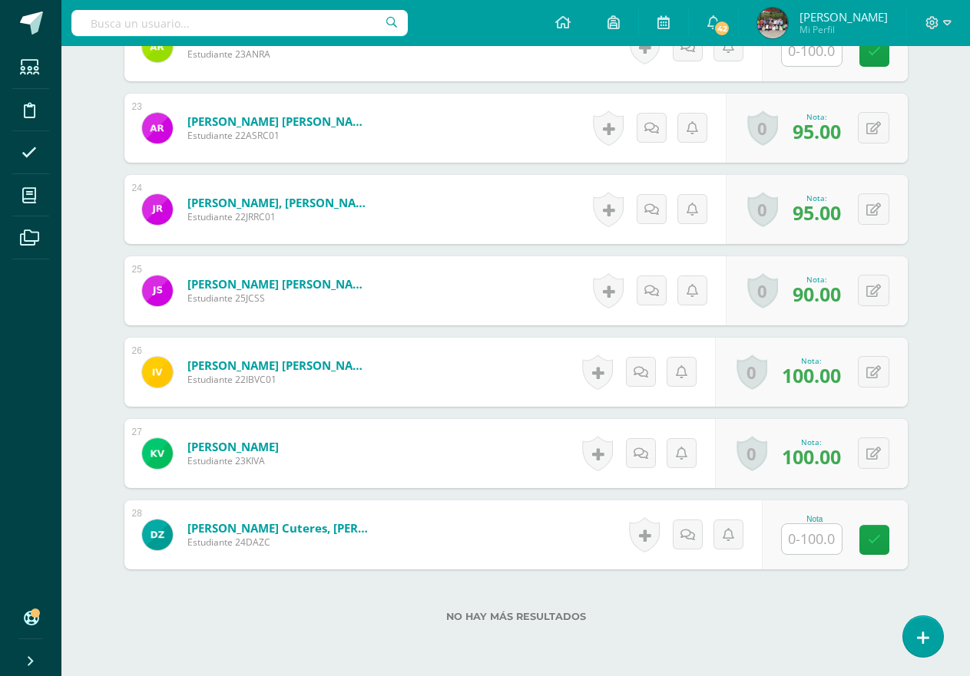
scroll to position [2314, 0]
